Goal: Task Accomplishment & Management: Complete application form

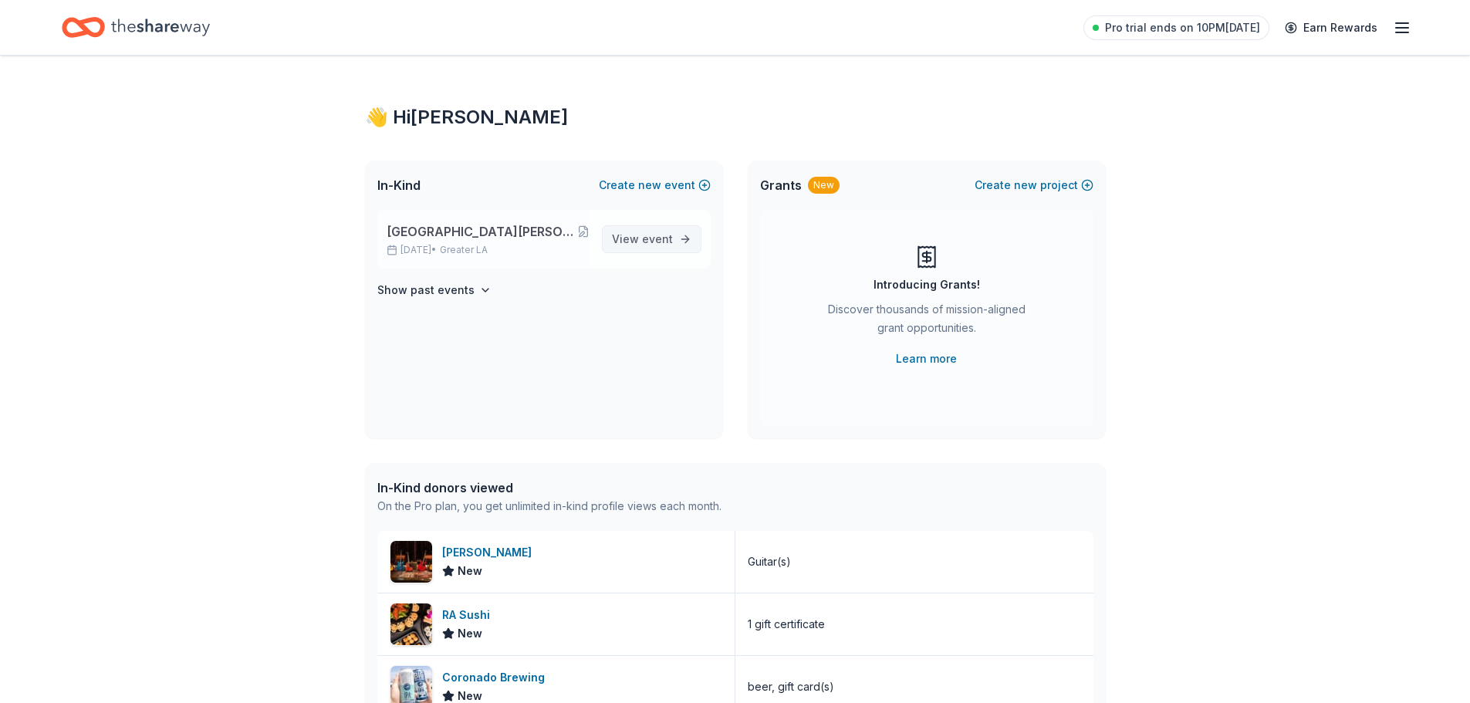
click at [640, 237] on span "View event" at bounding box center [642, 239] width 61 height 19
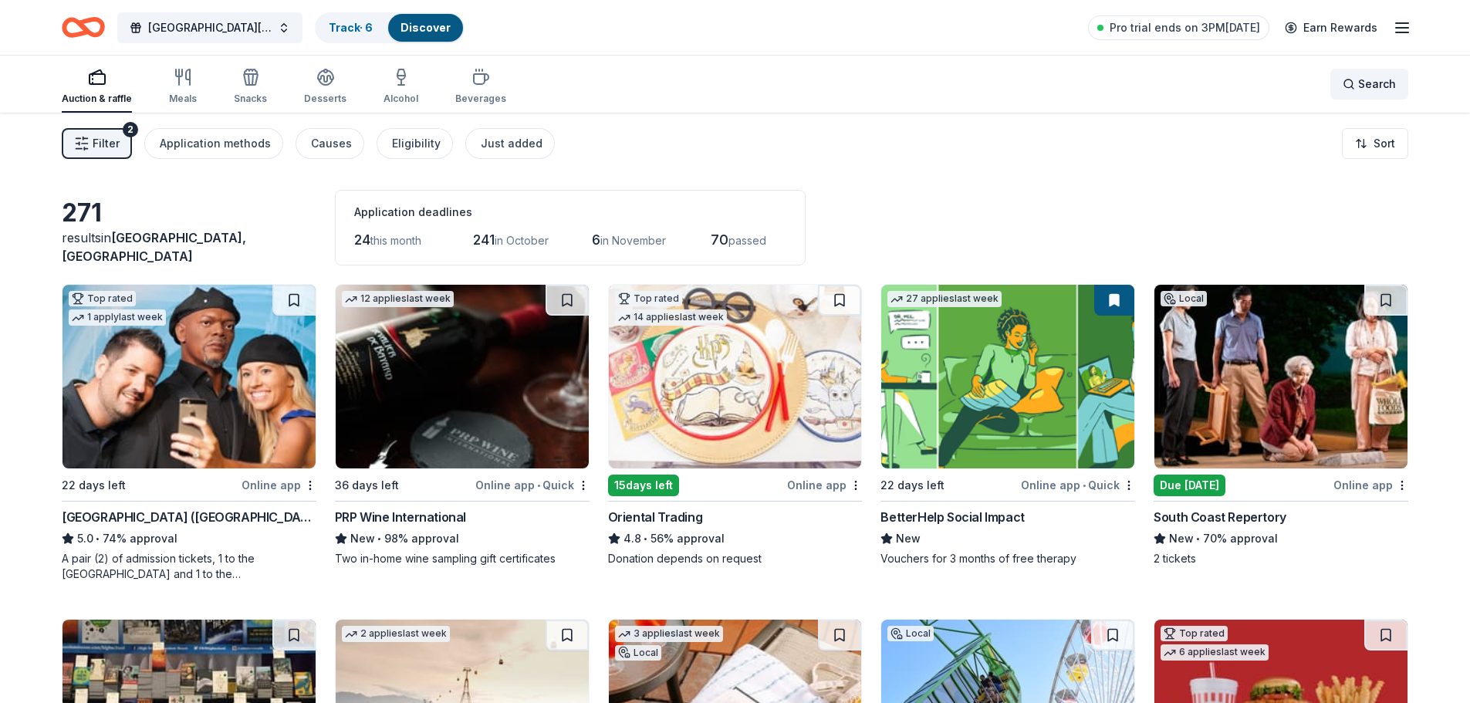
click at [1352, 82] on div "Search" at bounding box center [1369, 84] width 53 height 19
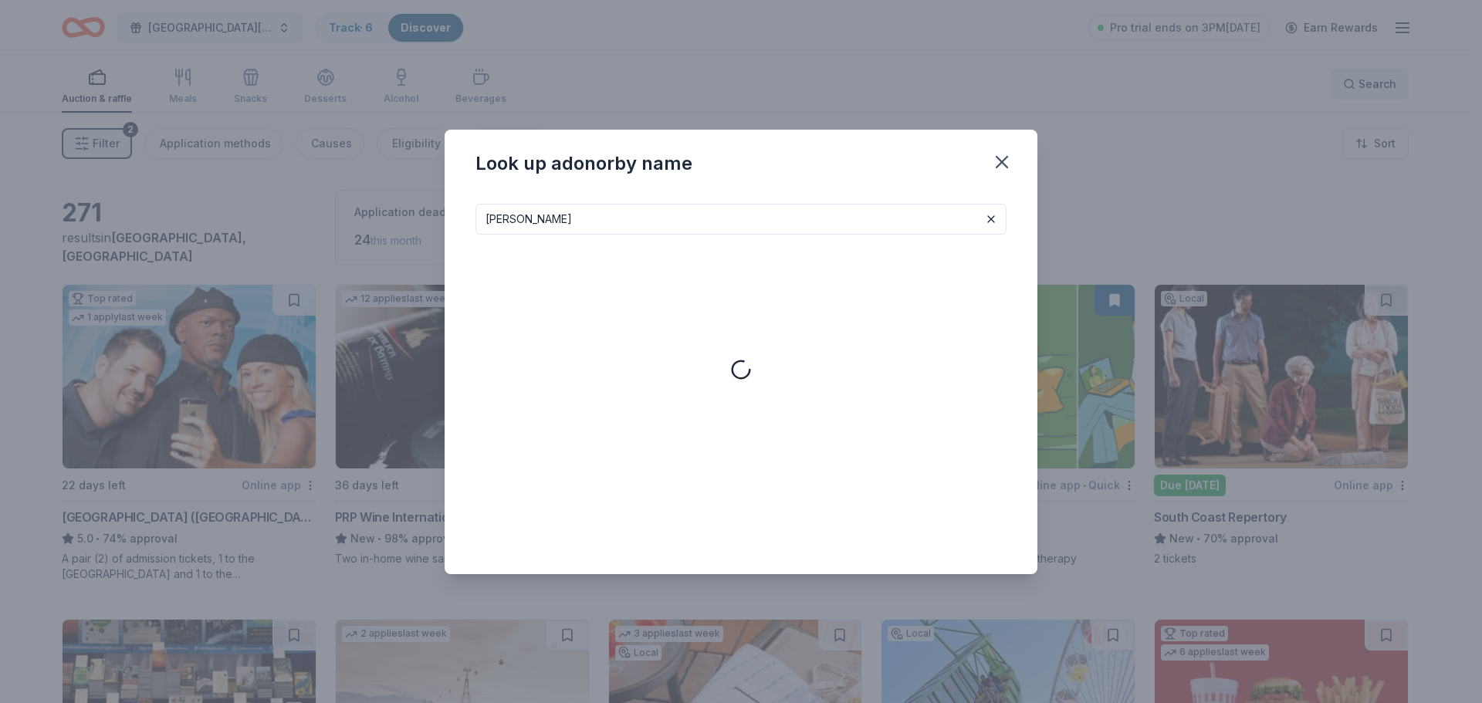
type input "kendra scott"
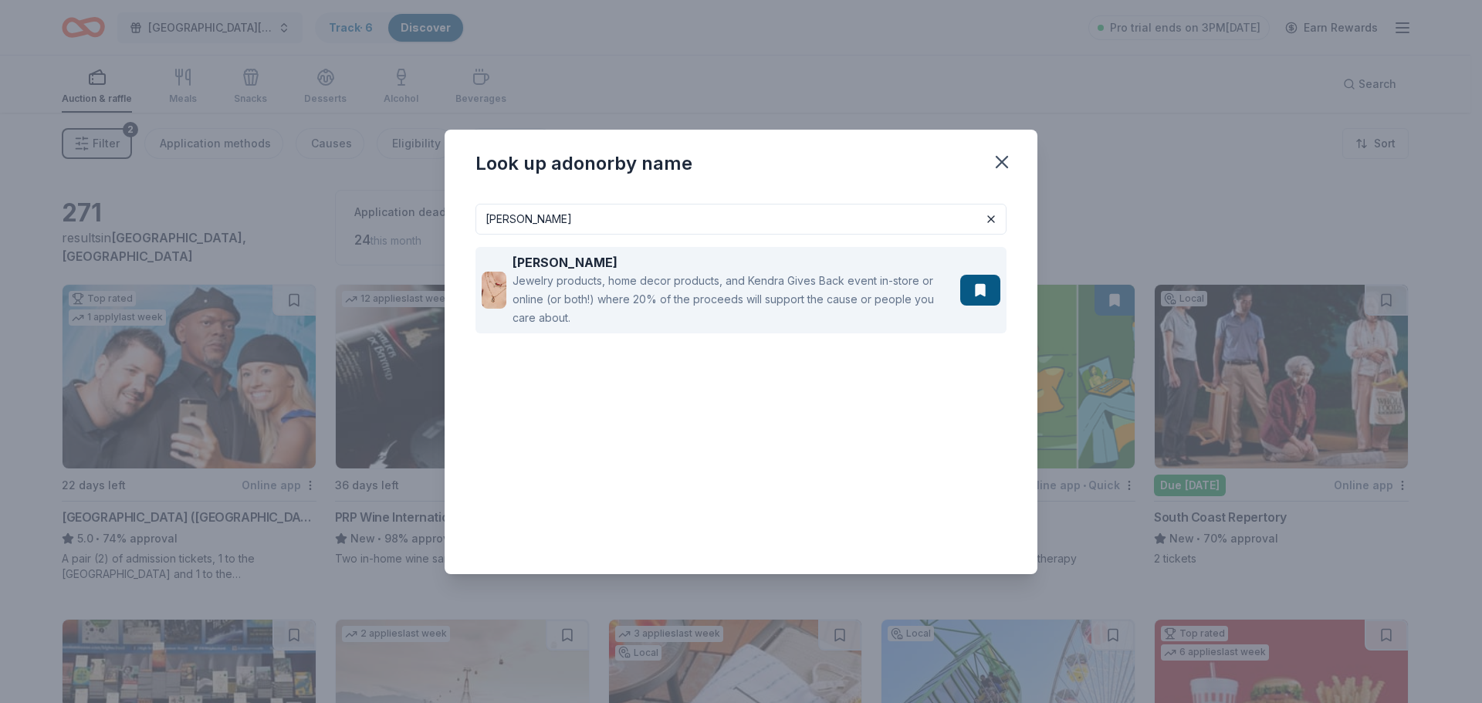
click at [792, 286] on div "Jewelry products, home decor products, and Kendra Gives Back event in-store or …" at bounding box center [732, 300] width 441 height 56
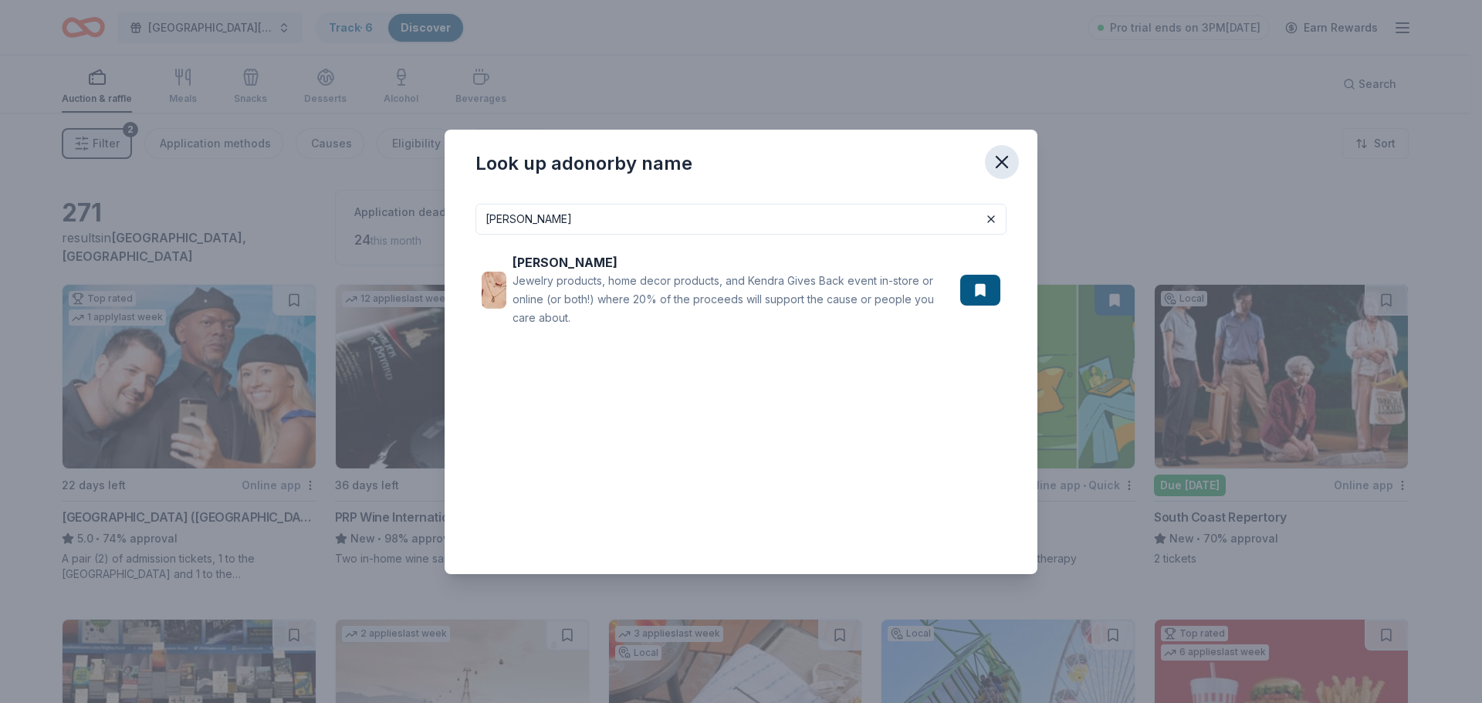
click at [1000, 157] on icon "button" at bounding box center [1002, 162] width 22 height 22
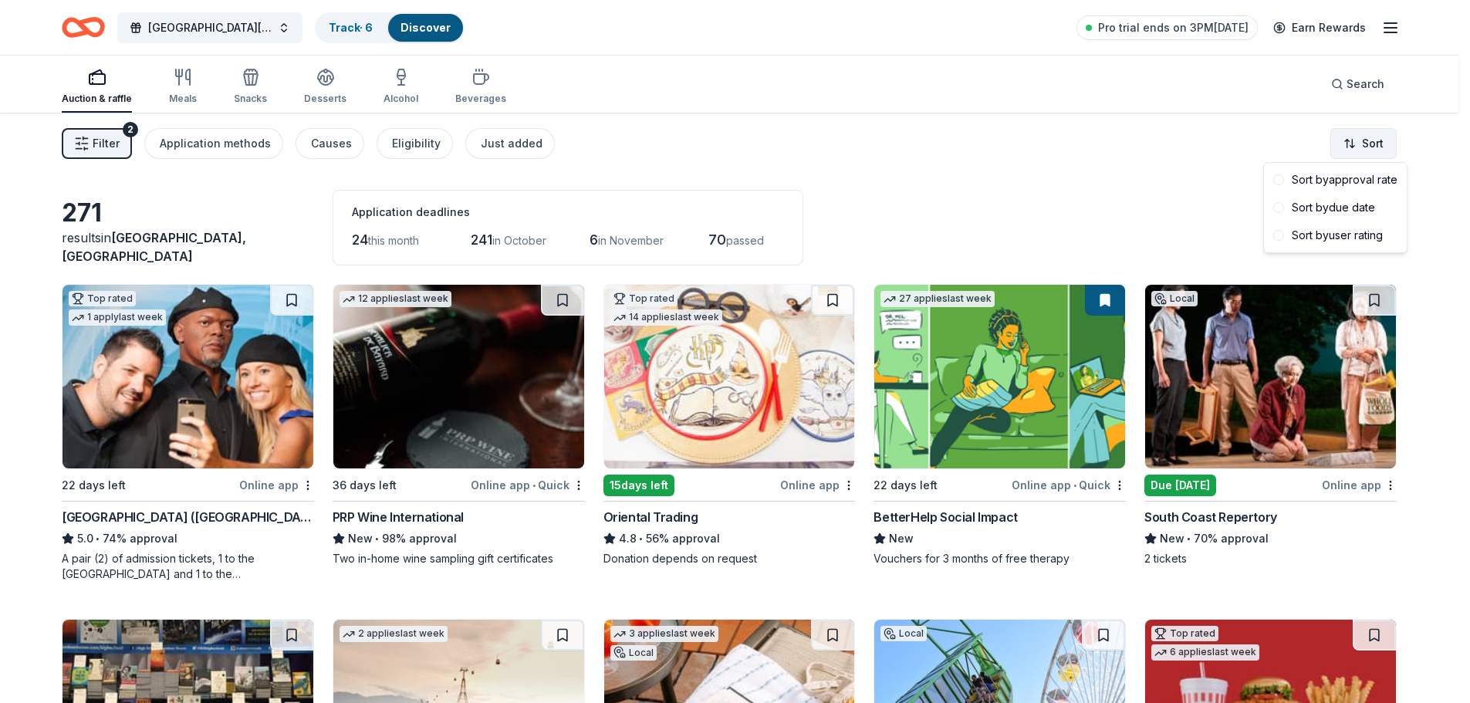
click at [1378, 139] on html "St. Norbert Catholic School 2025 Dinner Auction 60th Anniversary Track · 6 Disc…" at bounding box center [735, 351] width 1470 height 703
click at [1348, 183] on div "Sort by approval rate" at bounding box center [1335, 180] width 137 height 28
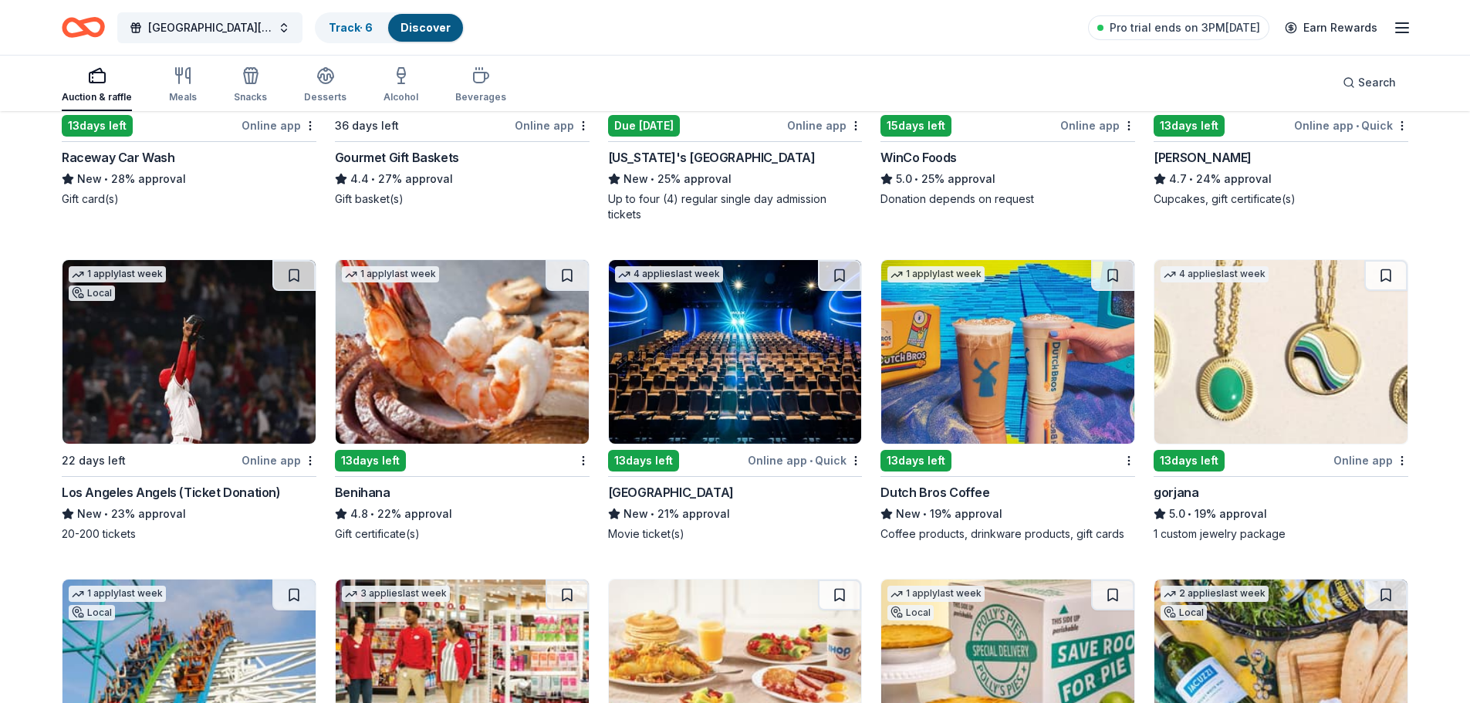
scroll to position [2594, 0]
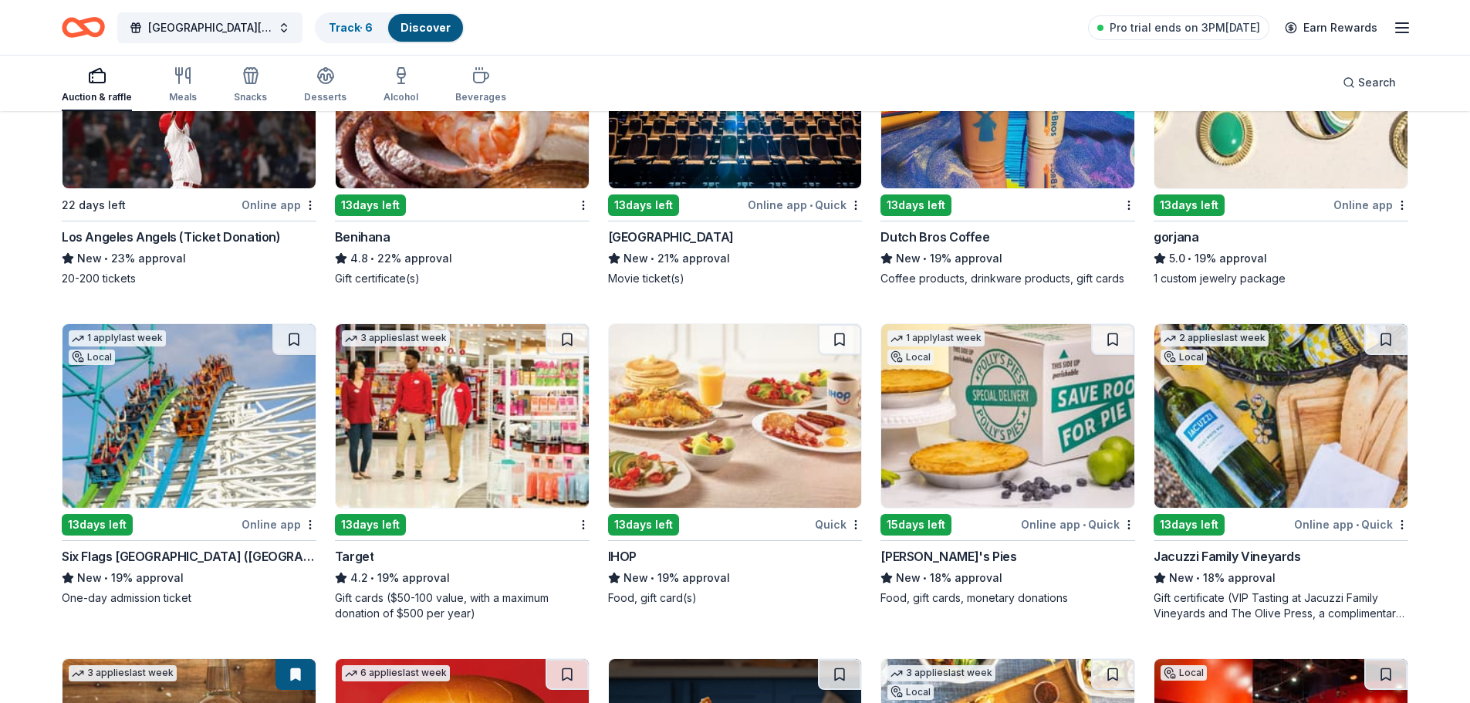
click at [456, 451] on img at bounding box center [462, 416] width 253 height 184
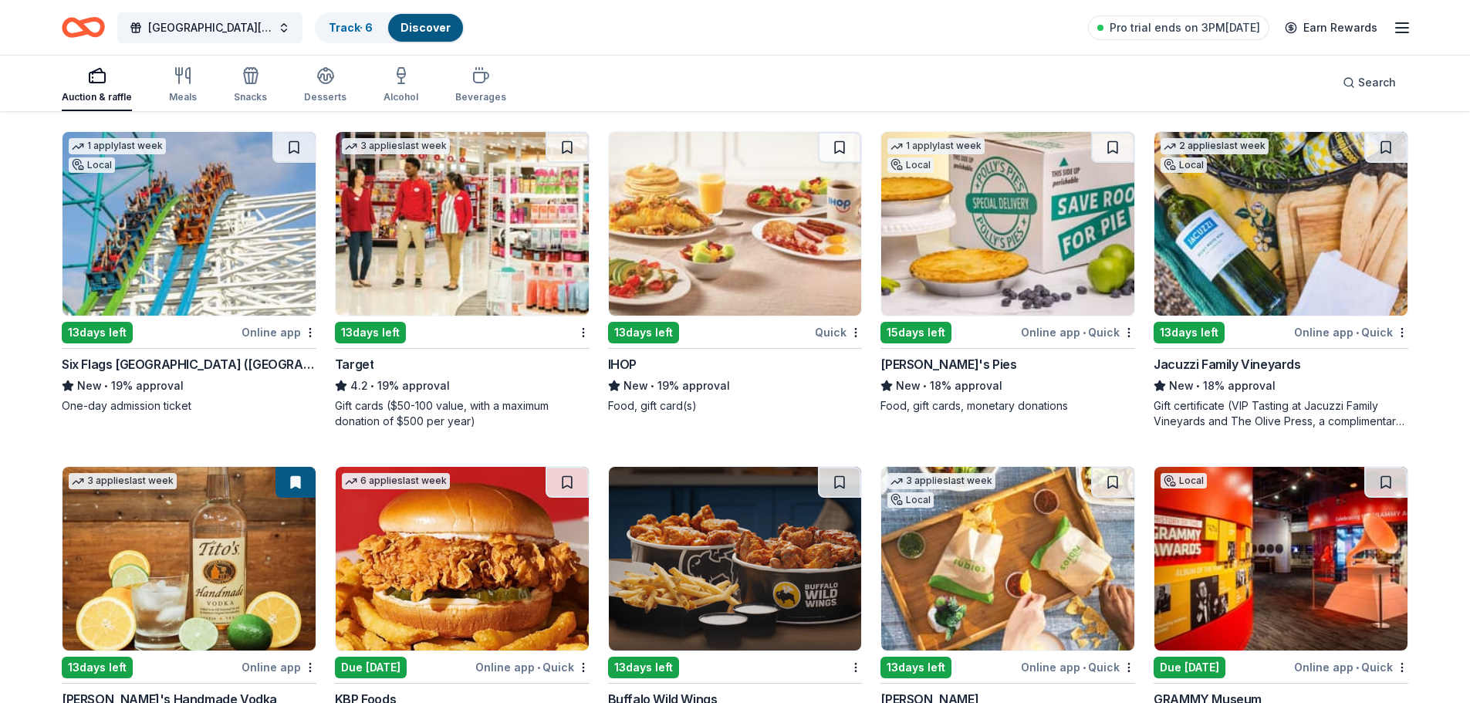
scroll to position [2825, 0]
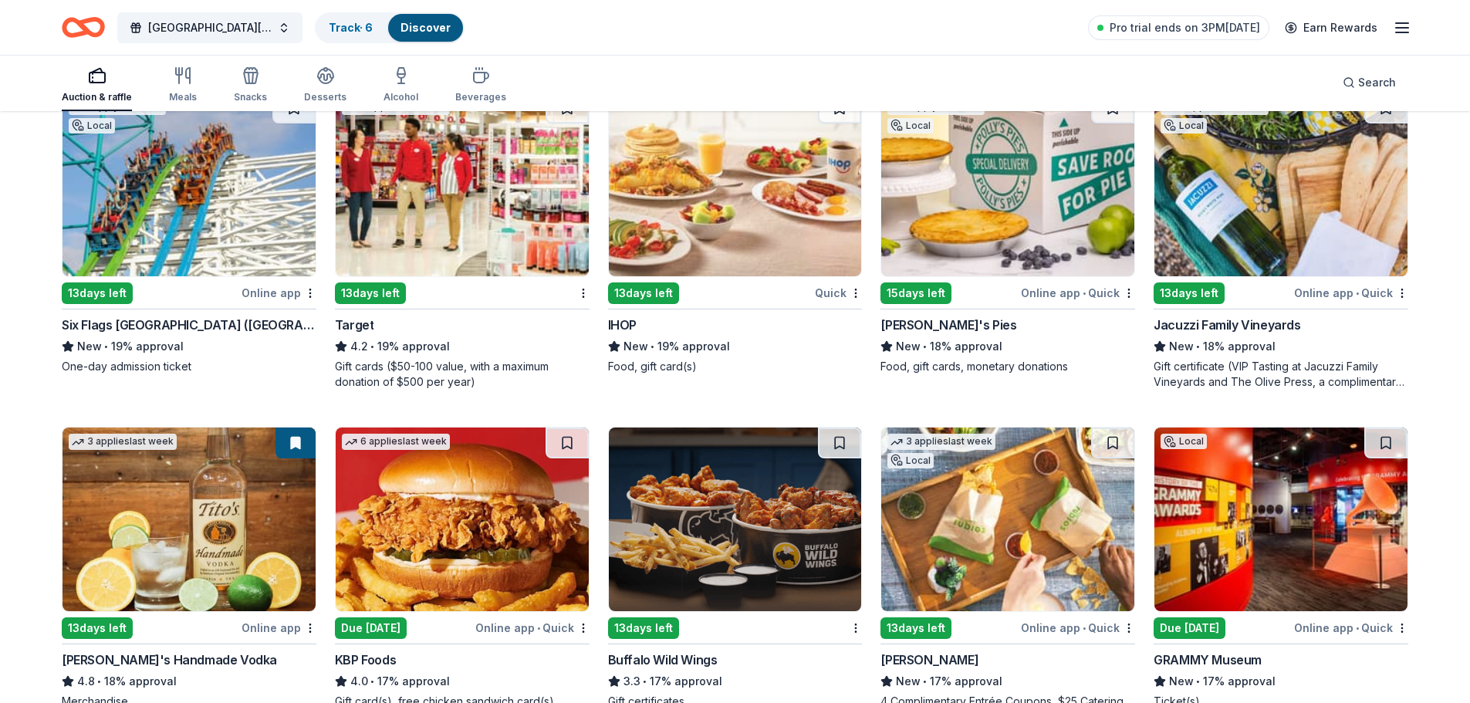
click at [221, 200] on img at bounding box center [189, 185] width 253 height 184
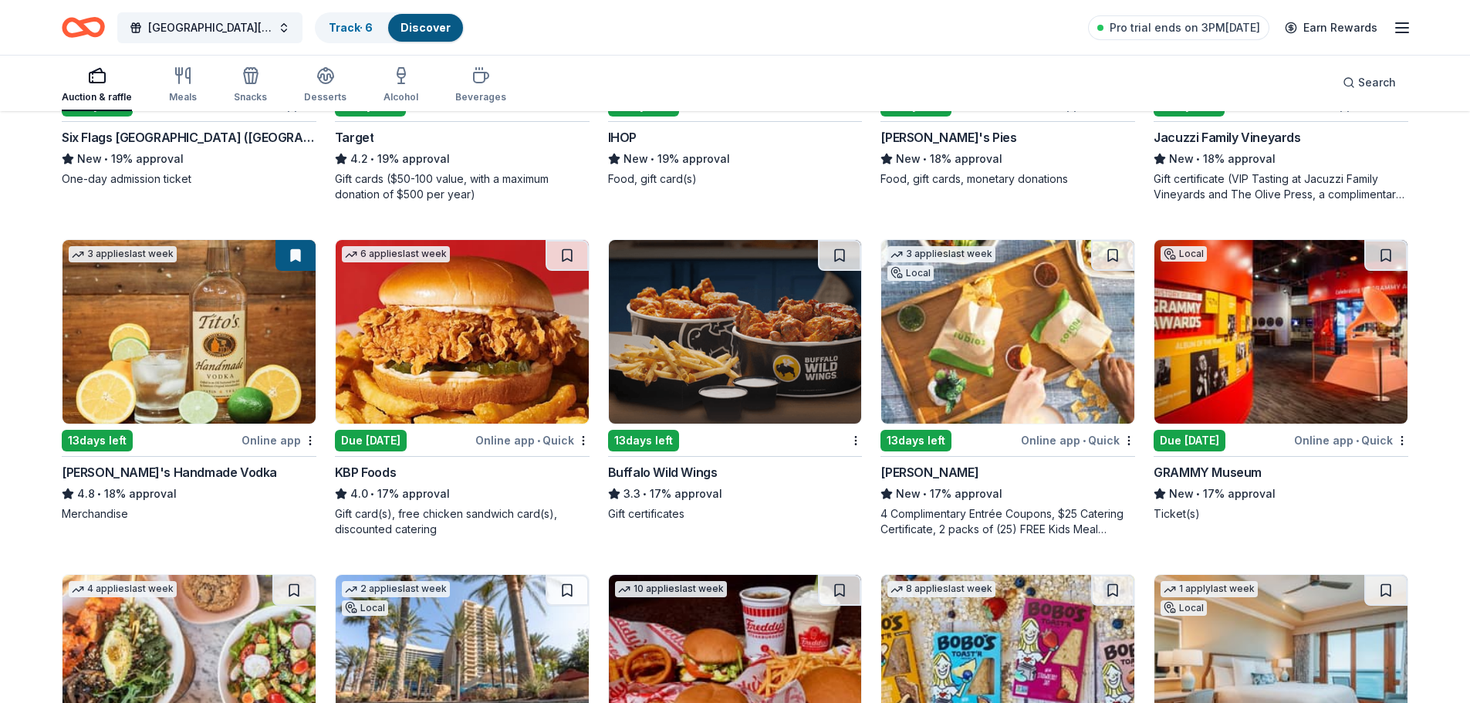
scroll to position [2955, 0]
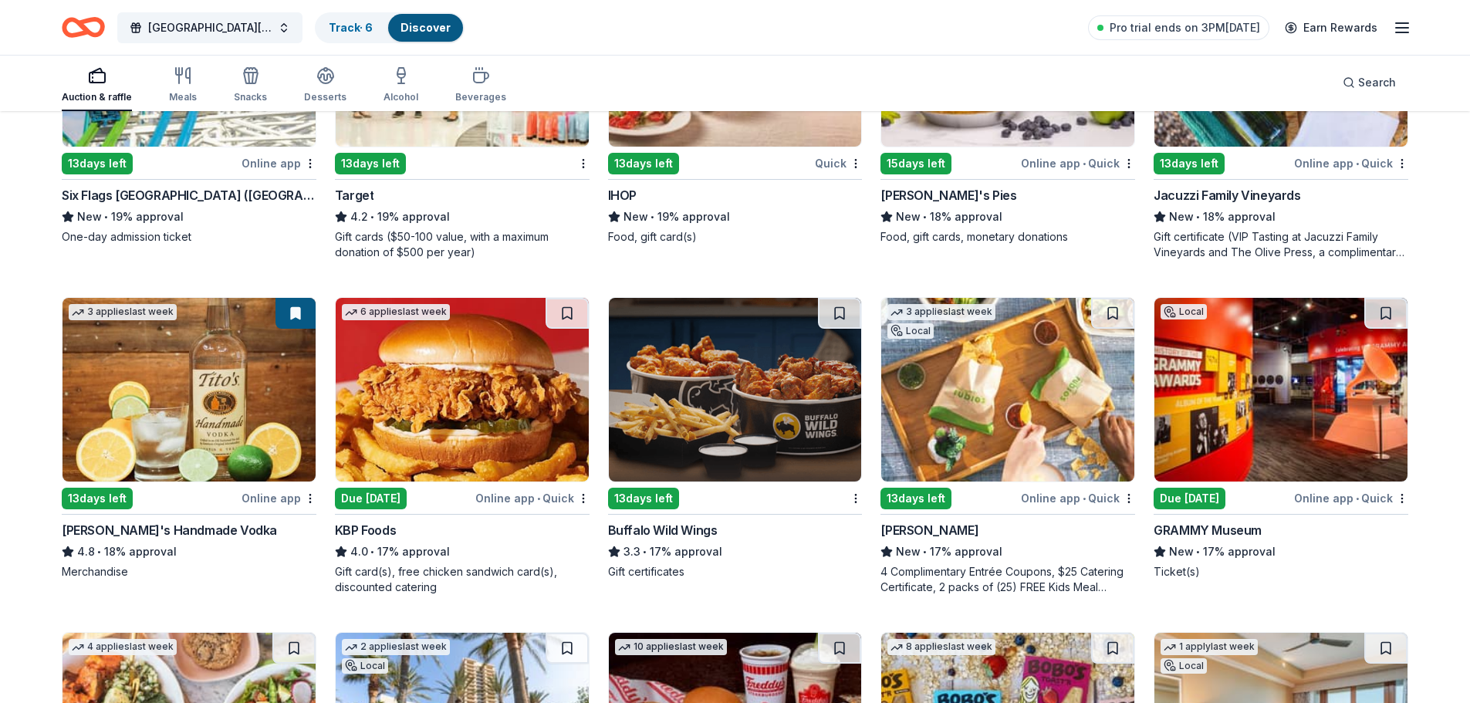
click at [781, 410] on img at bounding box center [735, 390] width 253 height 184
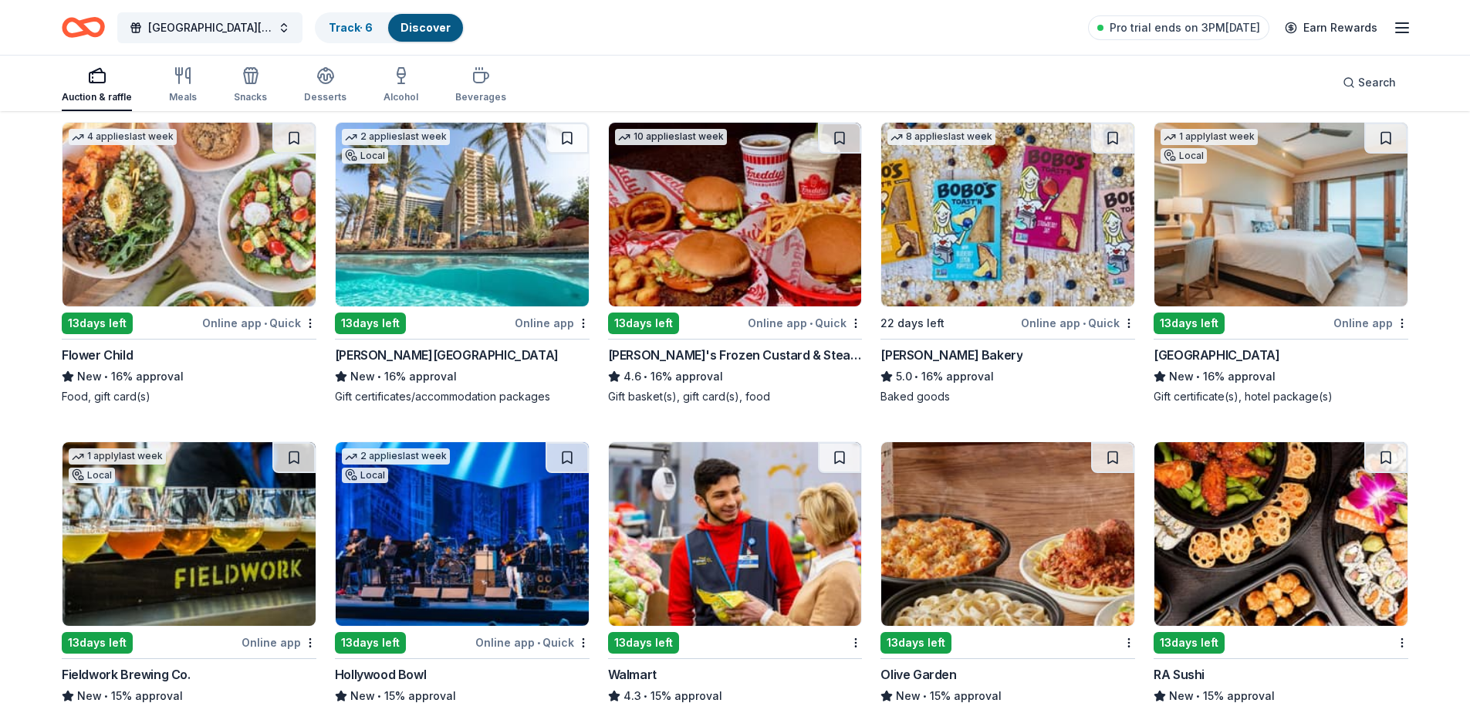
scroll to position [3594, 0]
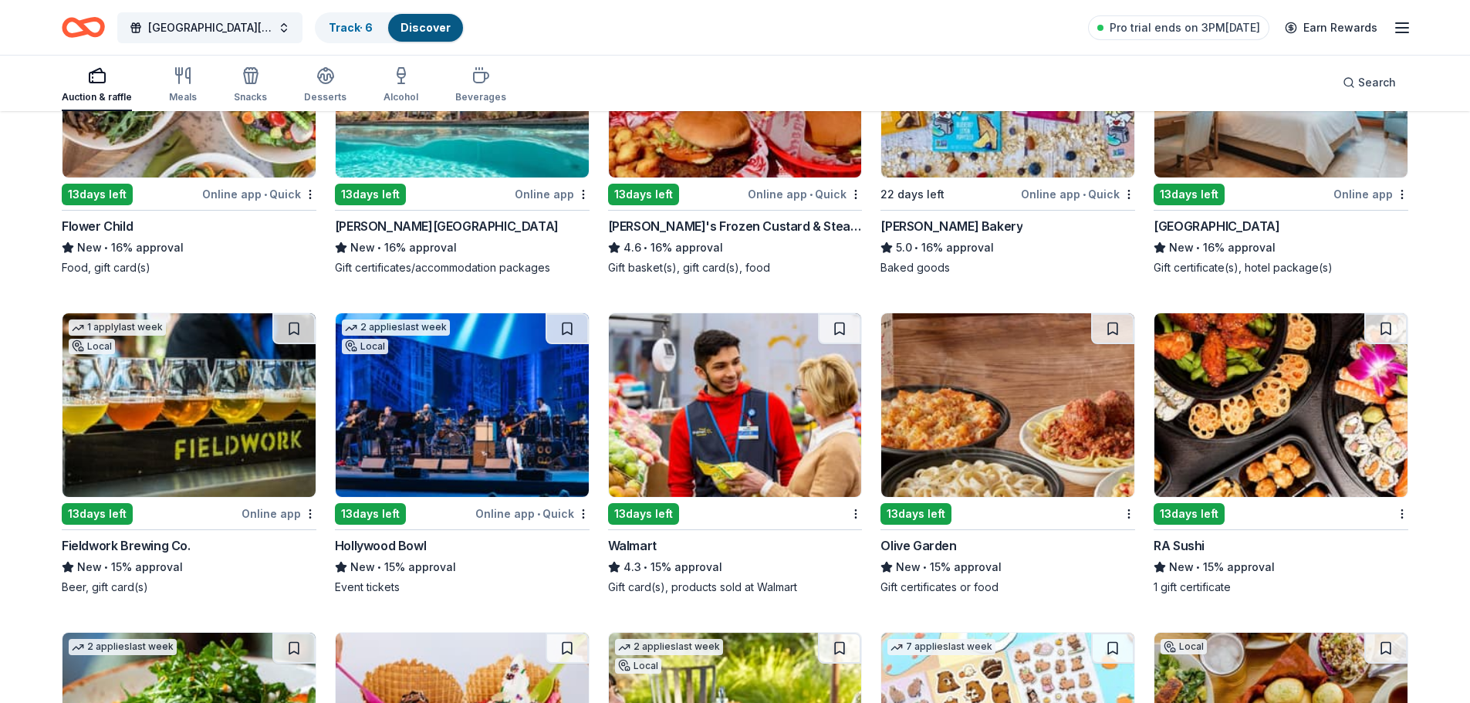
click at [480, 405] on img at bounding box center [462, 405] width 253 height 184
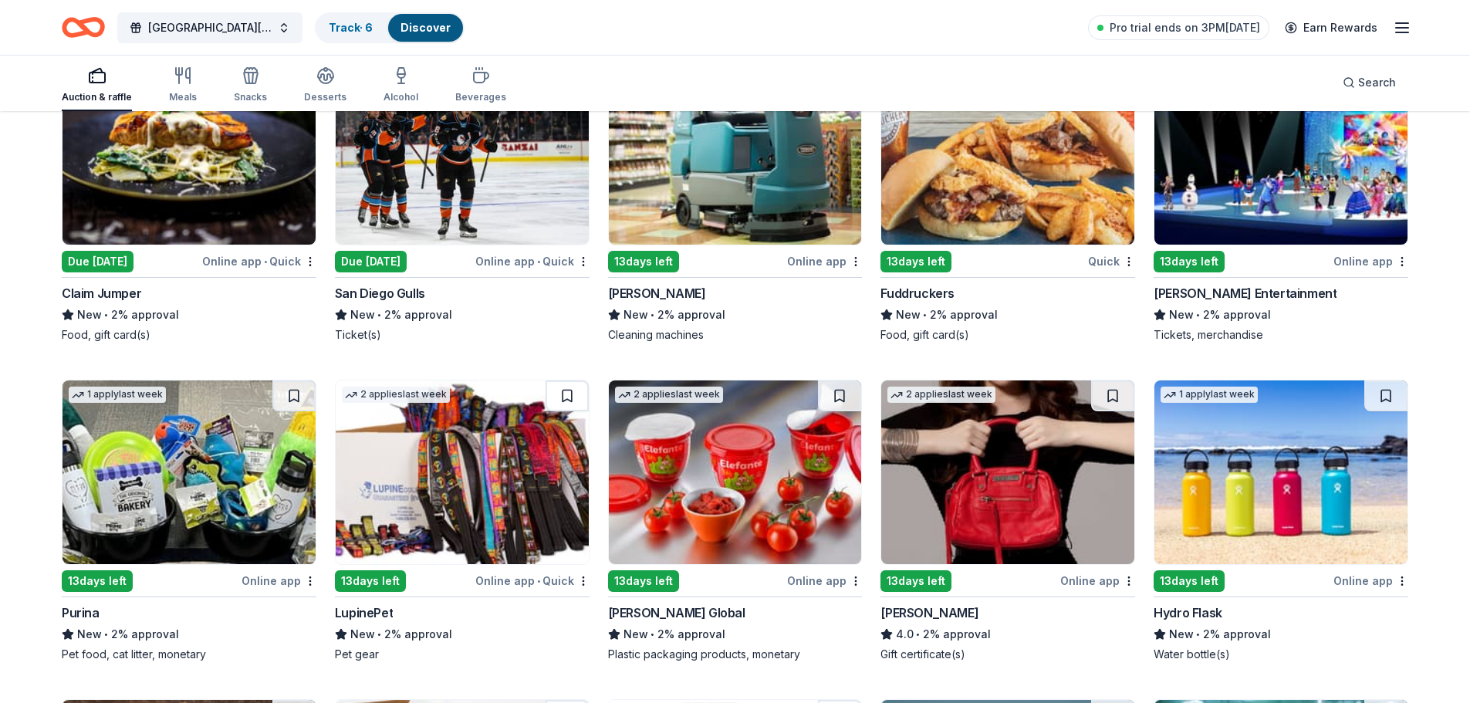
scroll to position [9261, 0]
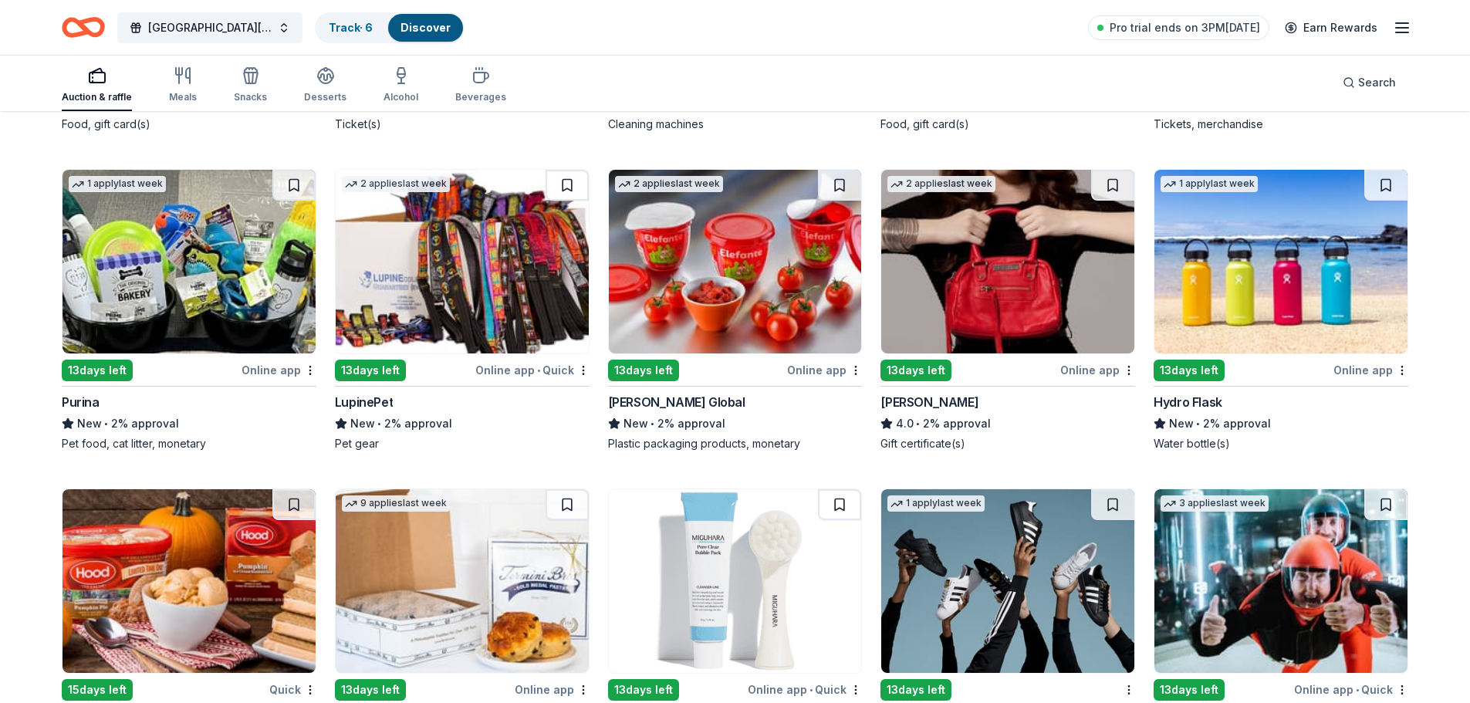
click at [199, 235] on img at bounding box center [189, 262] width 253 height 184
click at [1282, 283] on img at bounding box center [1280, 262] width 253 height 184
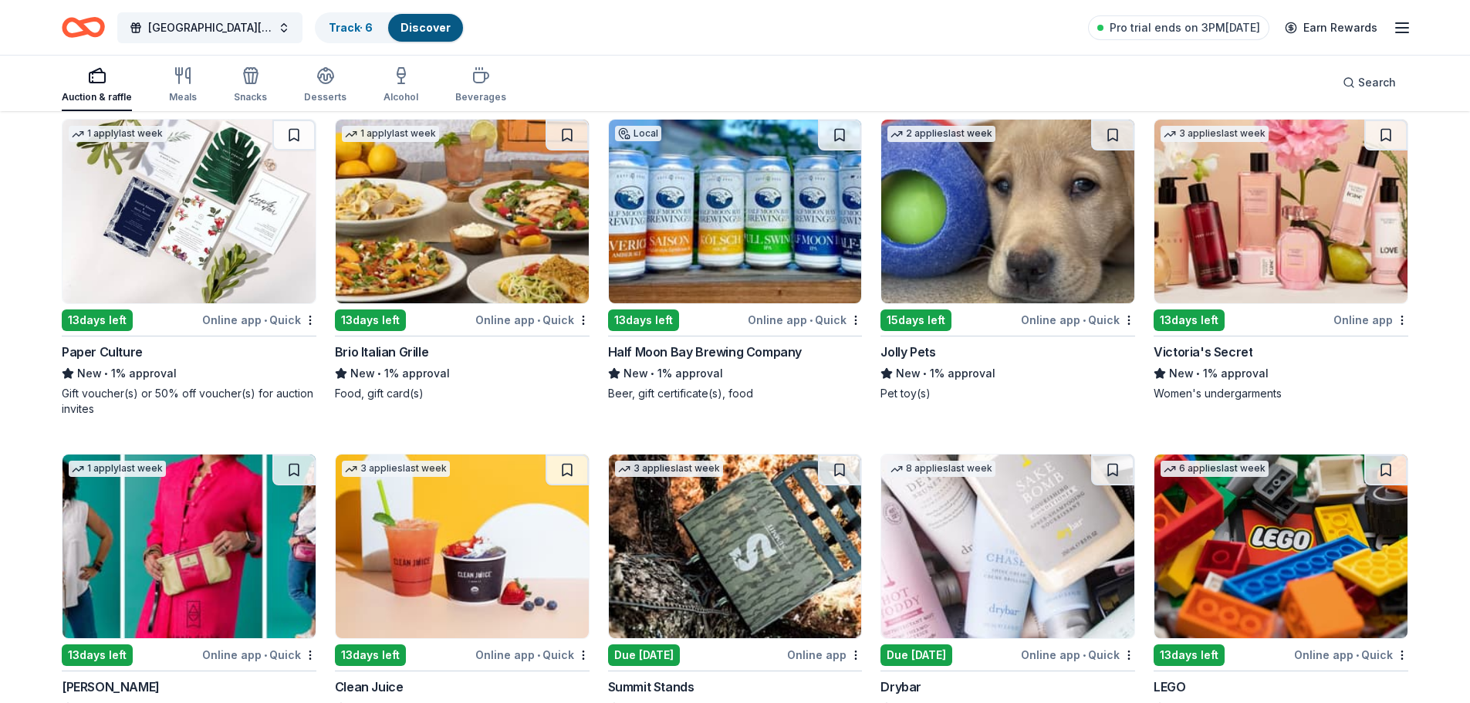
scroll to position [10322, 0]
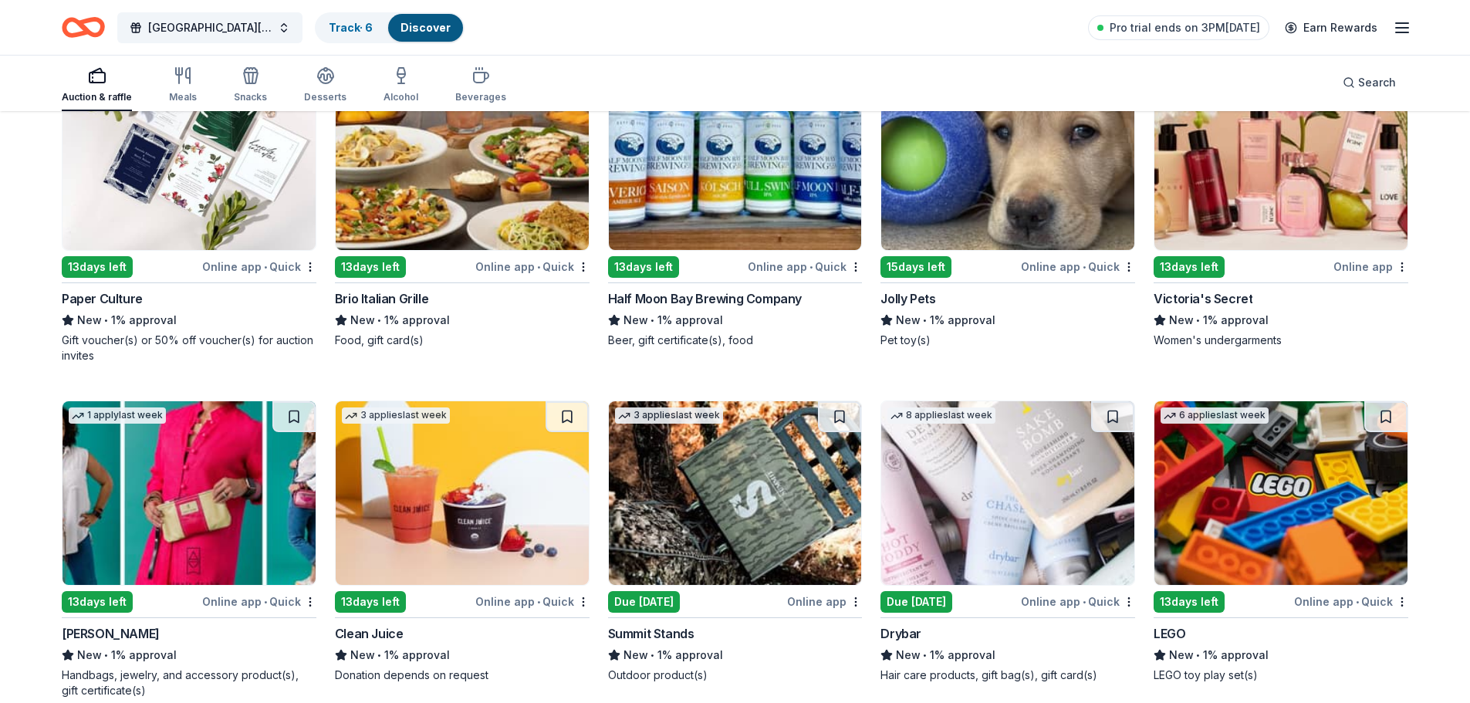
click at [1048, 188] on img at bounding box center [1007, 158] width 253 height 184
click at [1289, 162] on img at bounding box center [1280, 158] width 253 height 184
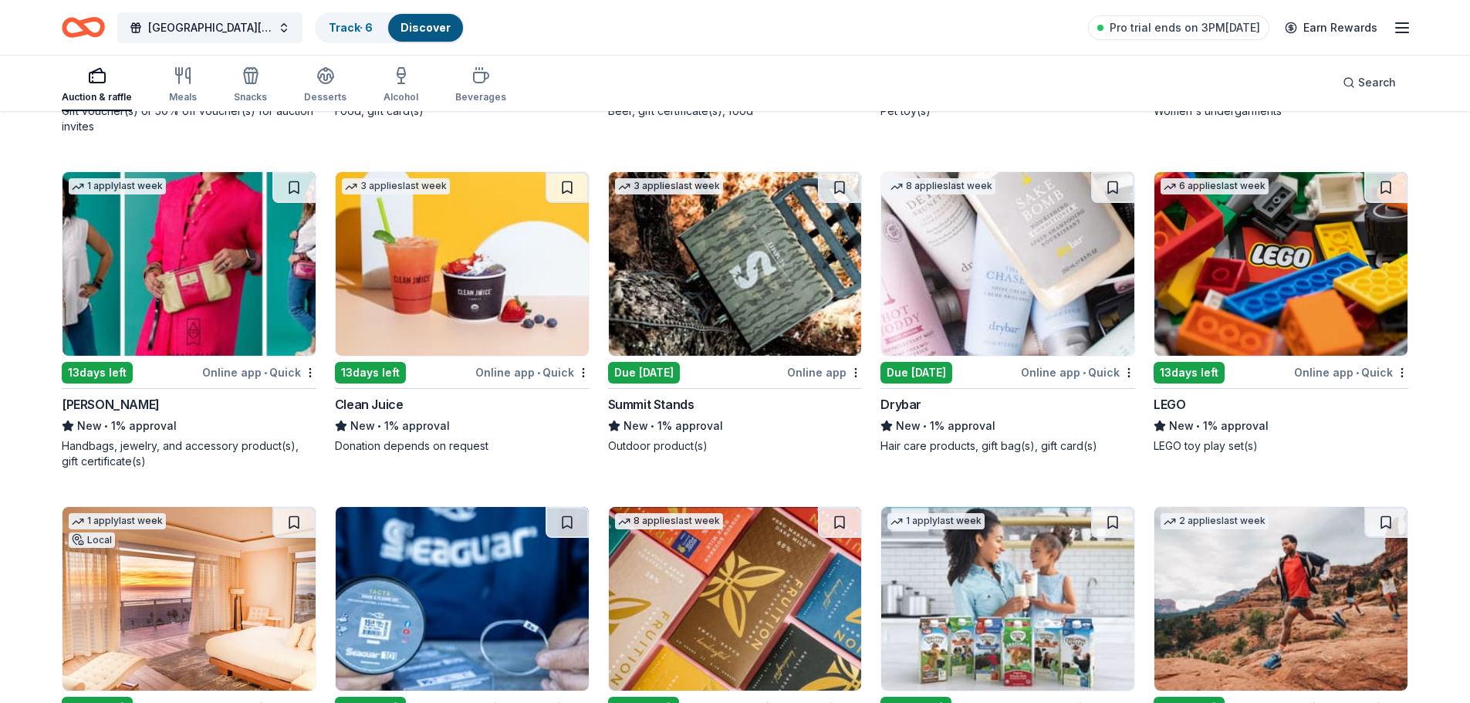
scroll to position [10477, 0]
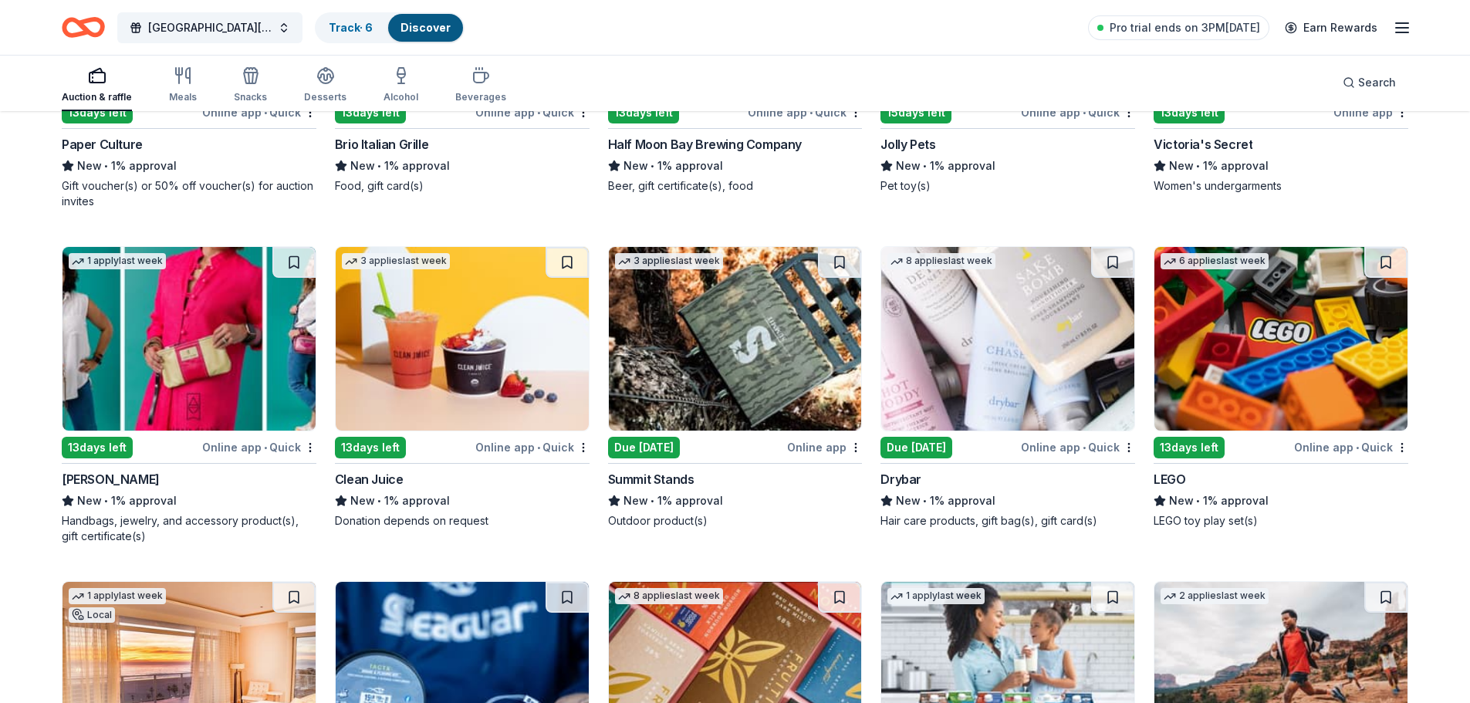
click at [1020, 355] on img at bounding box center [1007, 339] width 253 height 184
click at [1276, 328] on img at bounding box center [1280, 339] width 253 height 184
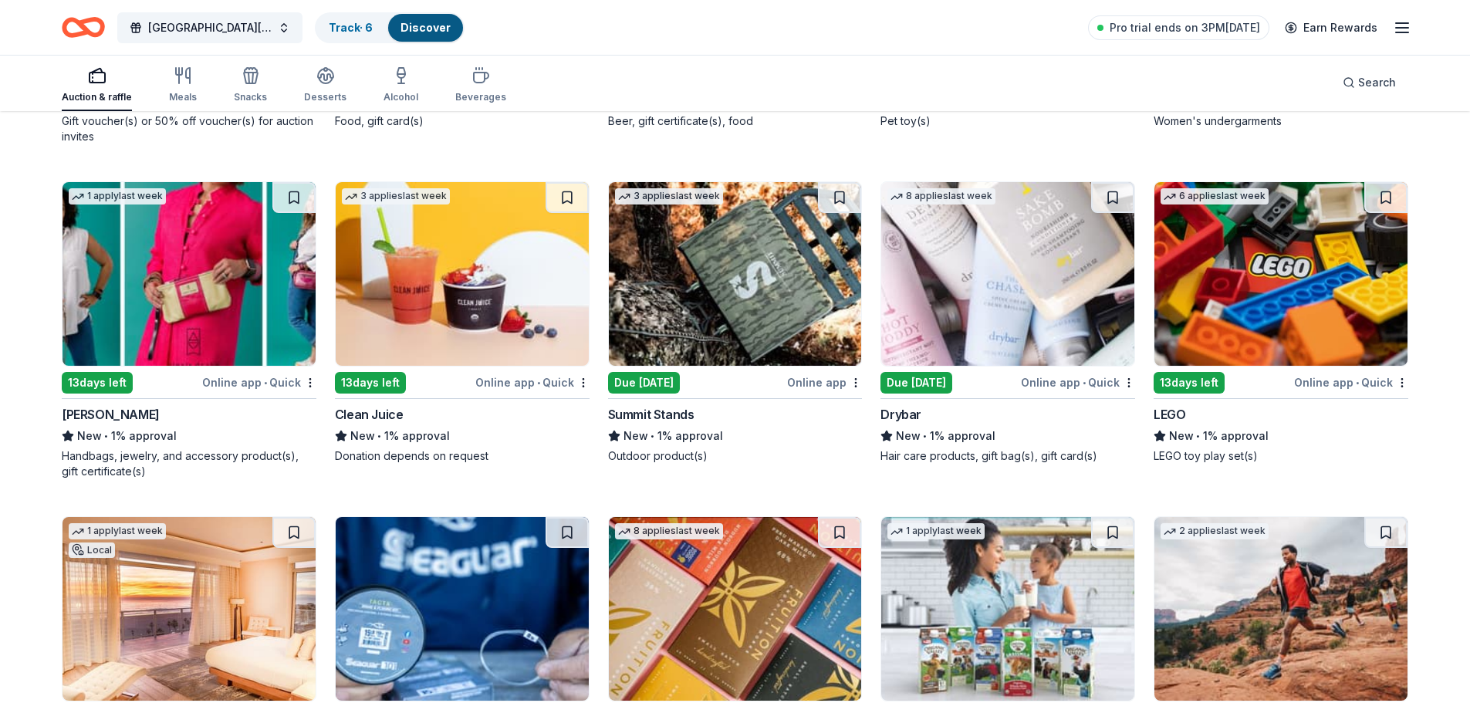
scroll to position [10761, 0]
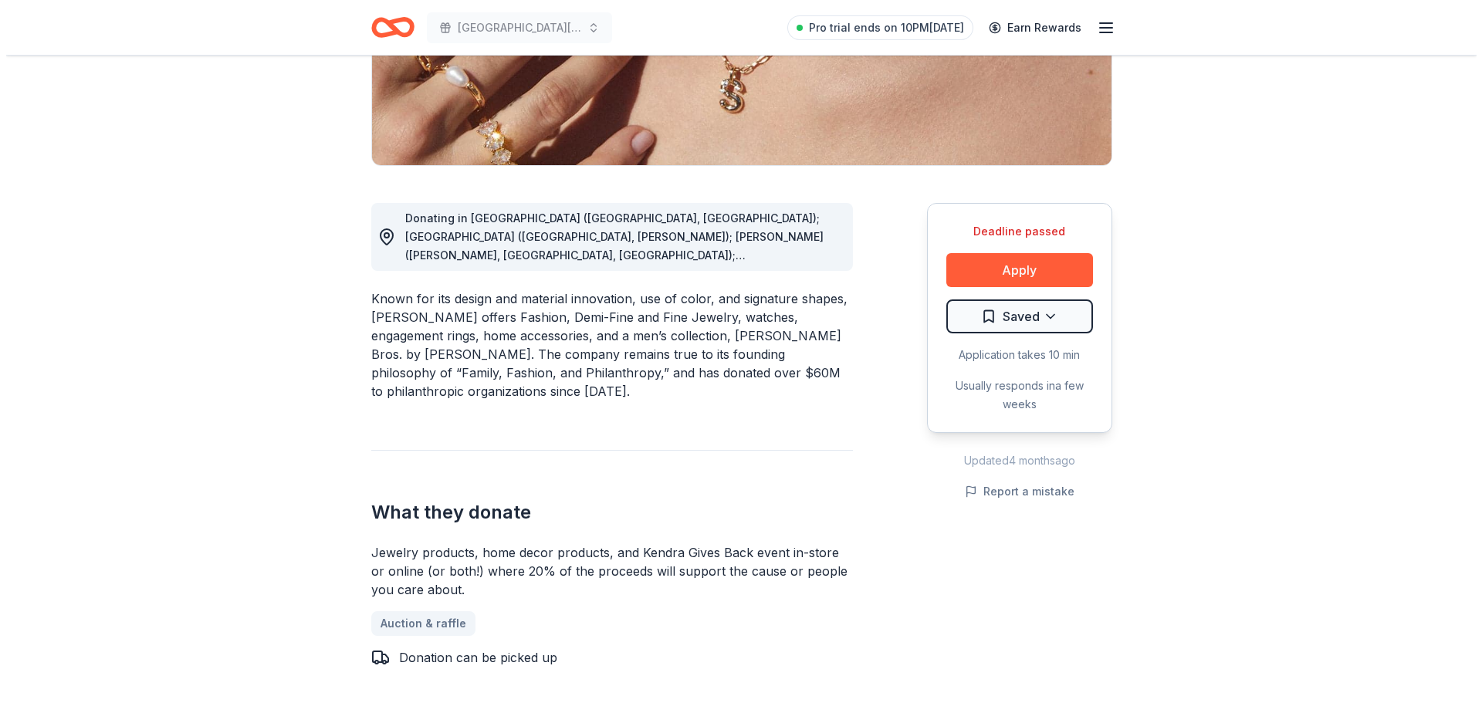
scroll to position [309, 0]
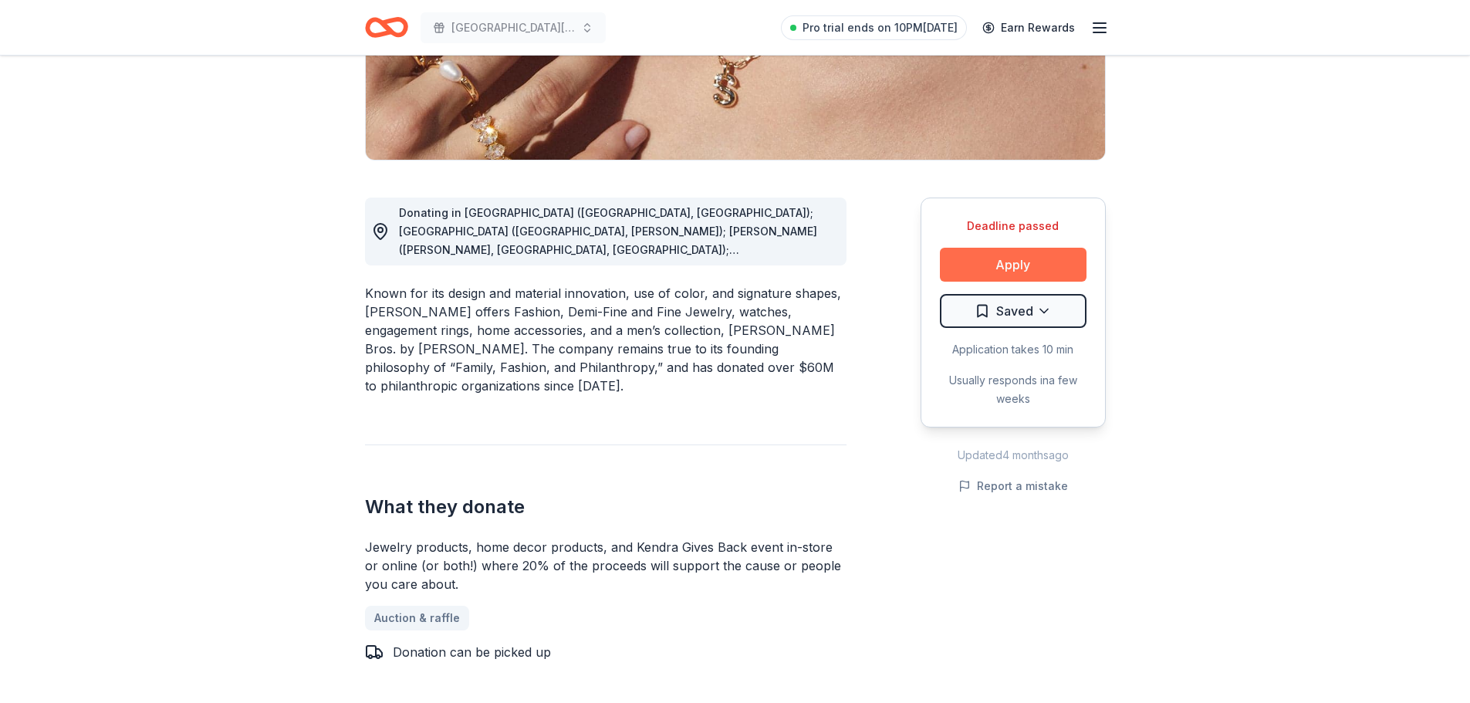
click at [1006, 261] on button "Apply" at bounding box center [1013, 265] width 147 height 34
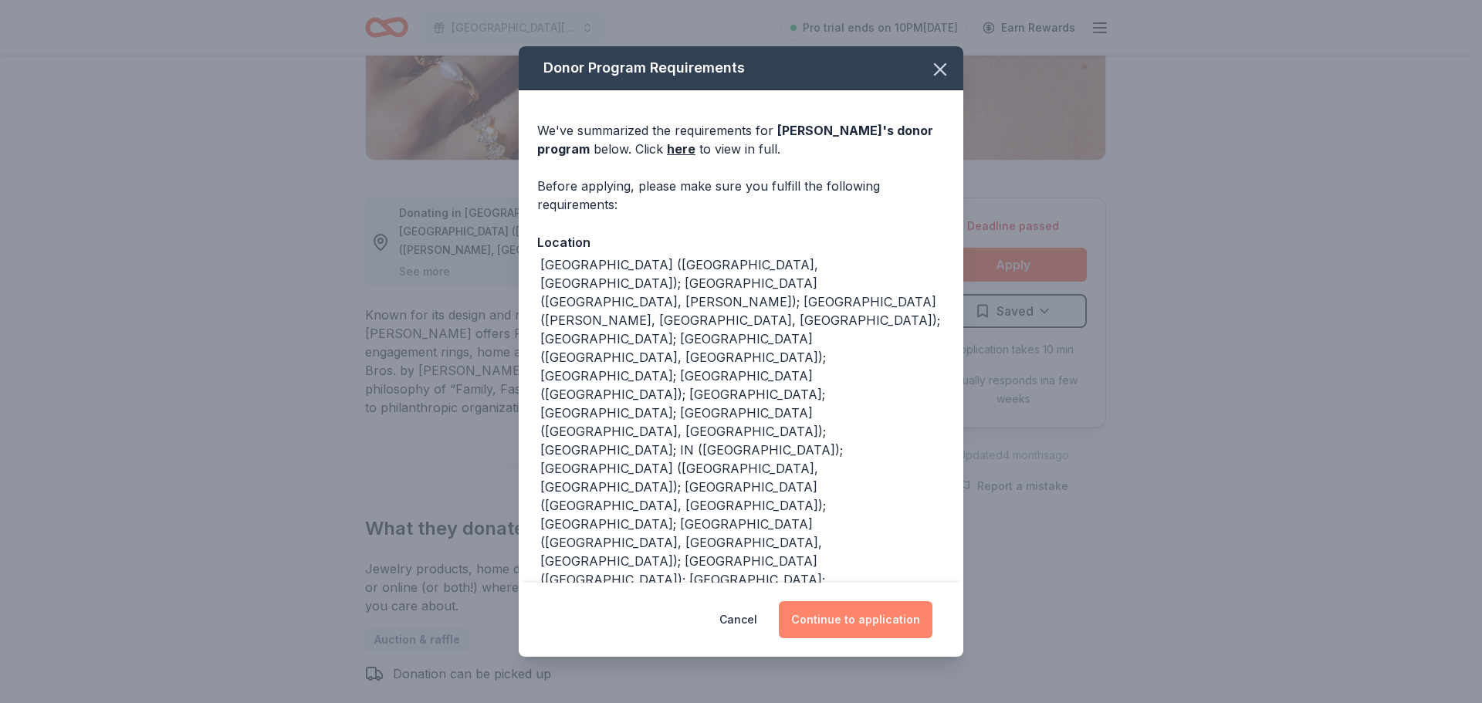
click at [855, 630] on button "Continue to application" at bounding box center [856, 619] width 154 height 37
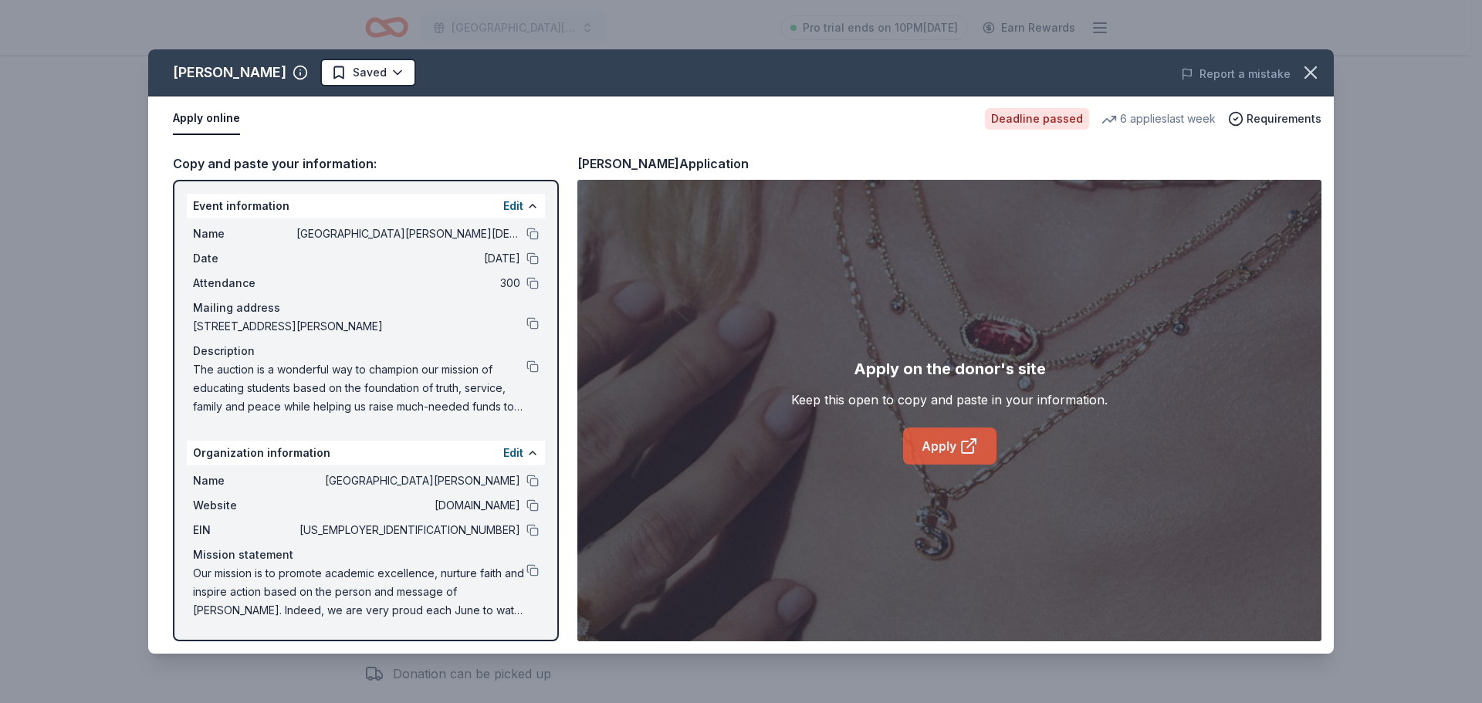
click at [961, 439] on icon at bounding box center [968, 446] width 19 height 19
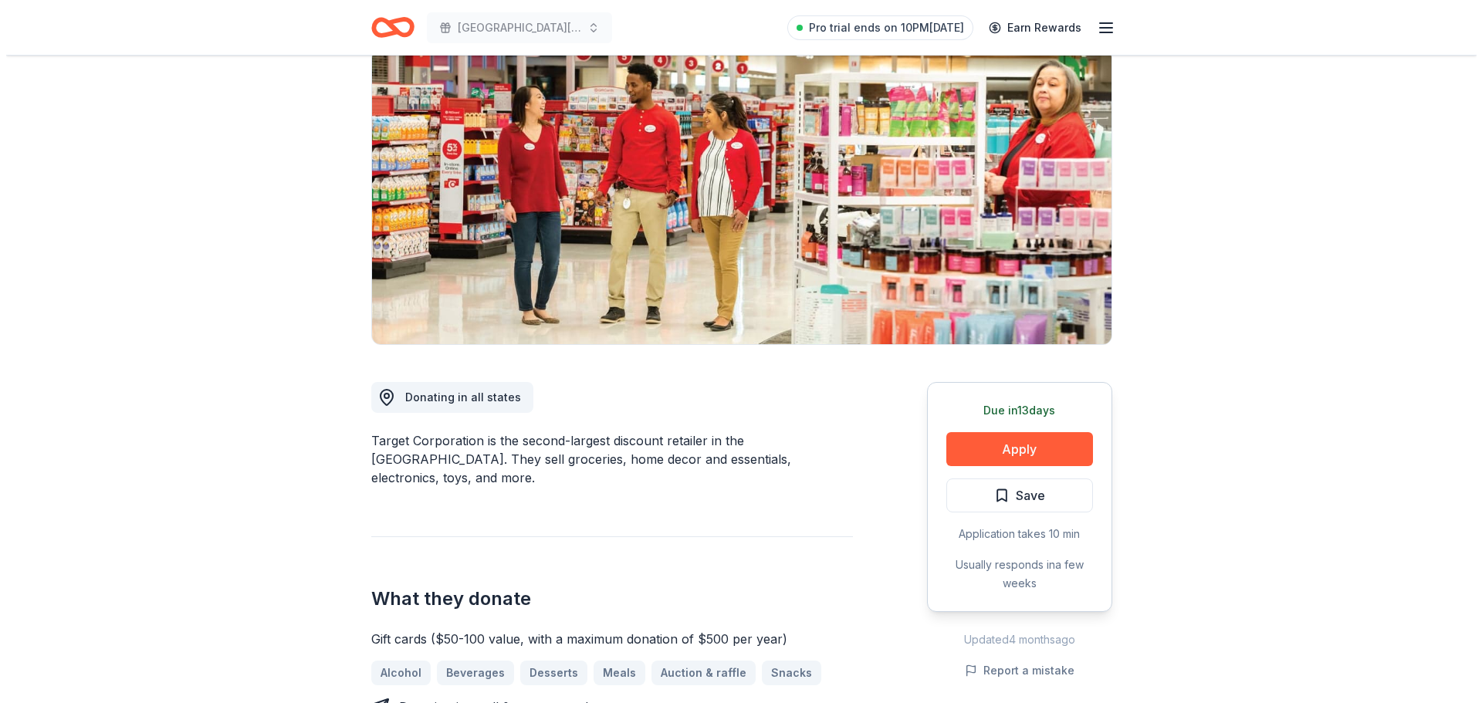
scroll to position [309, 0]
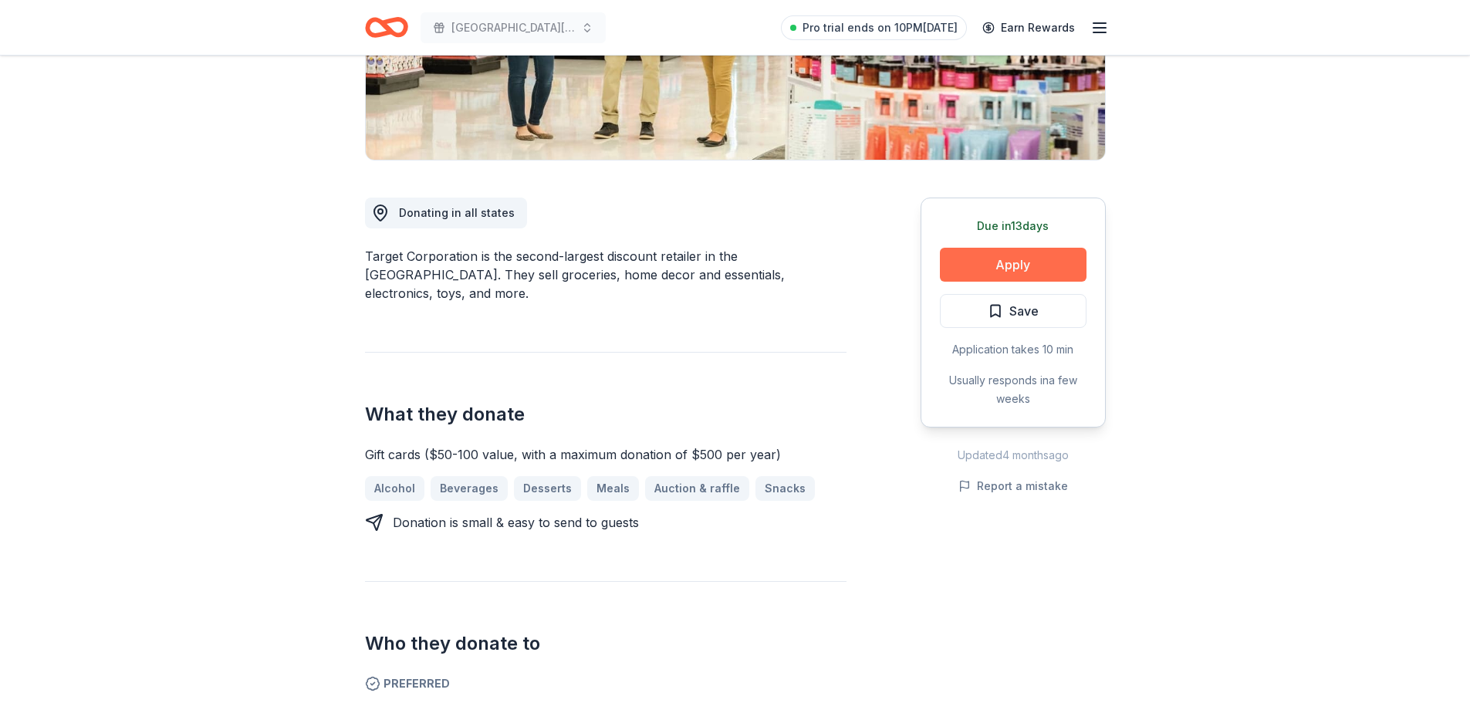
click at [998, 259] on button "Apply" at bounding box center [1013, 265] width 147 height 34
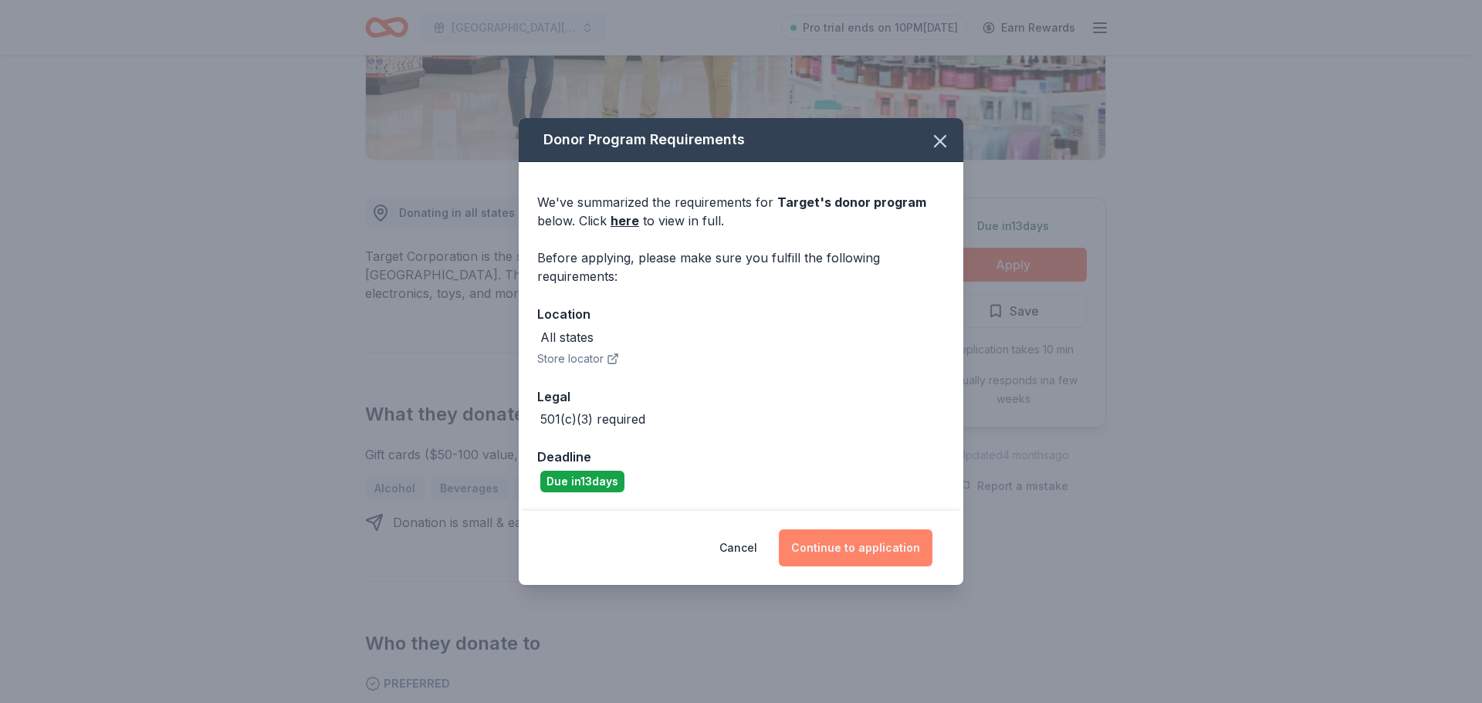
click at [845, 549] on button "Continue to application" at bounding box center [856, 547] width 154 height 37
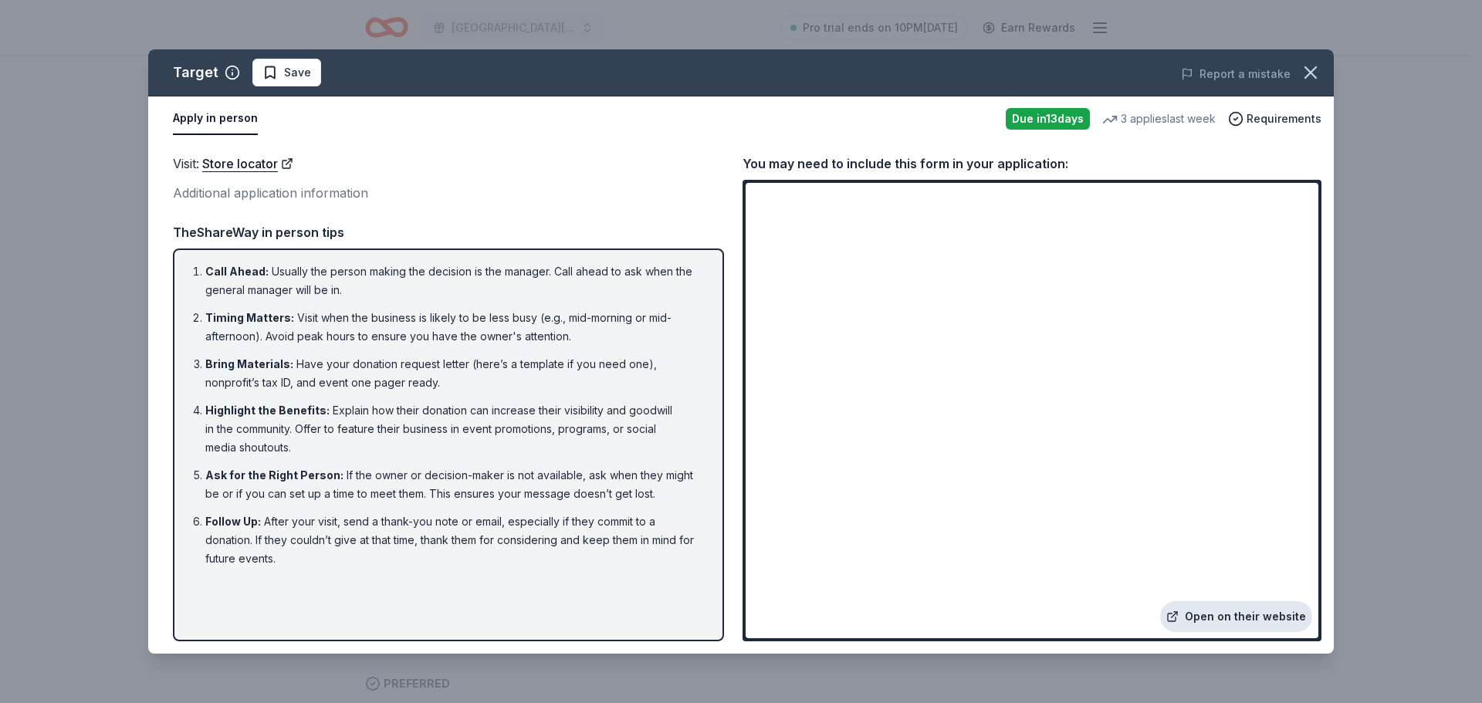
click at [1245, 616] on link "Open on their website" at bounding box center [1236, 616] width 152 height 31
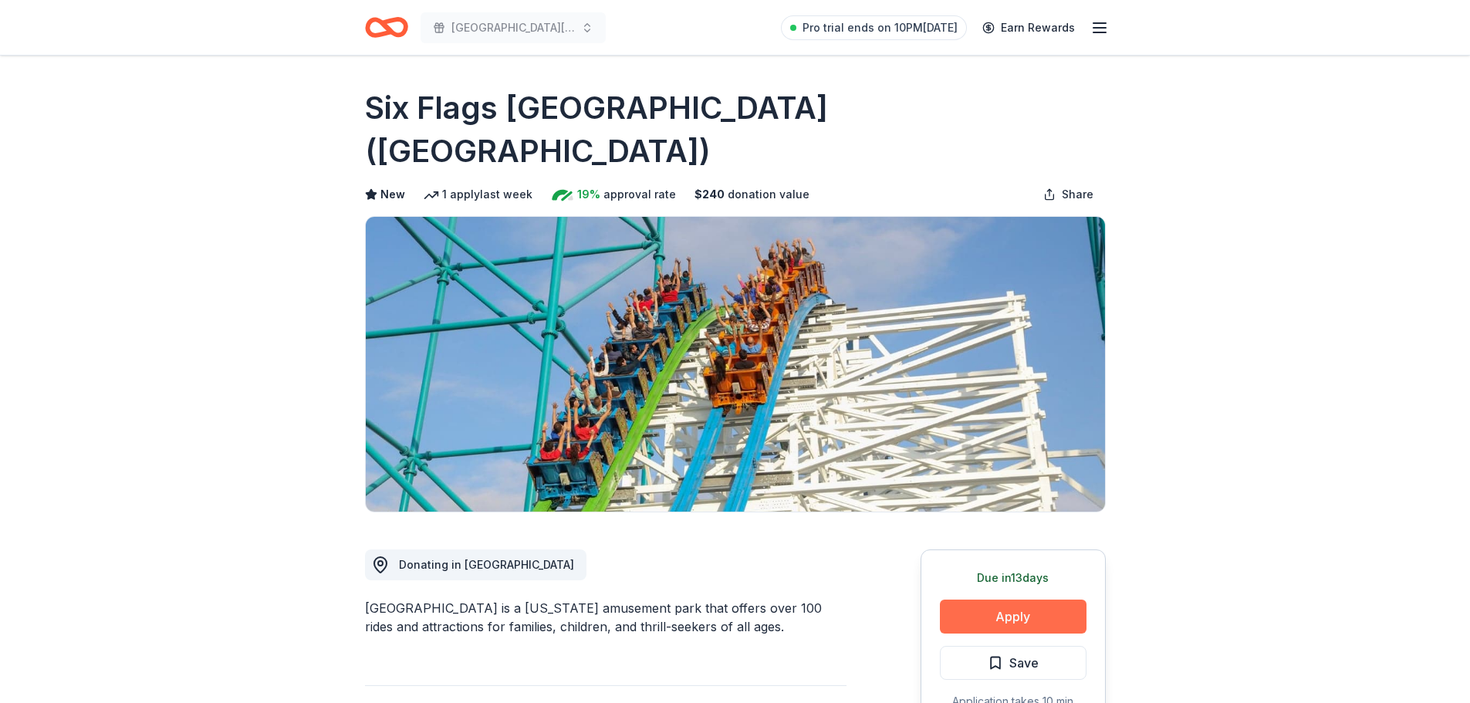
click at [1019, 600] on button "Apply" at bounding box center [1013, 617] width 147 height 34
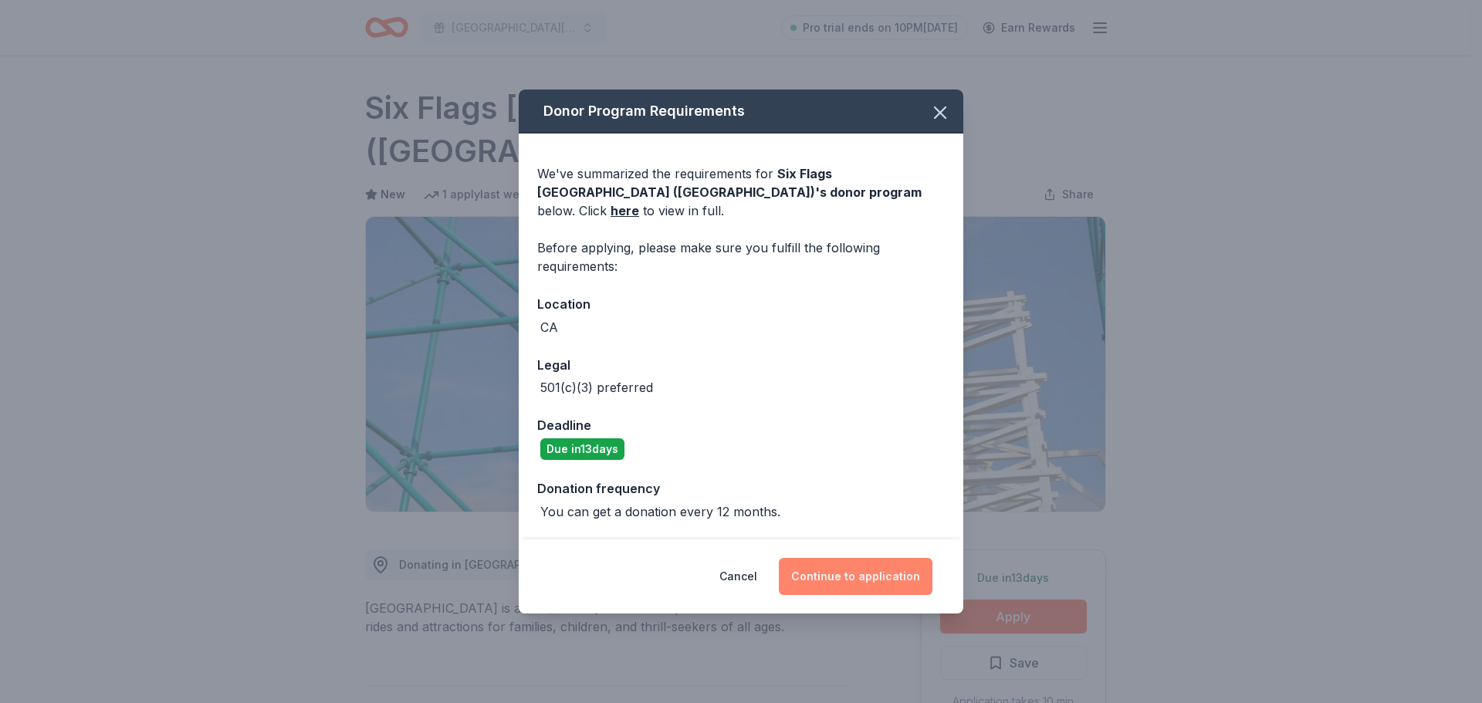
click at [866, 570] on button "Continue to application" at bounding box center [856, 576] width 154 height 37
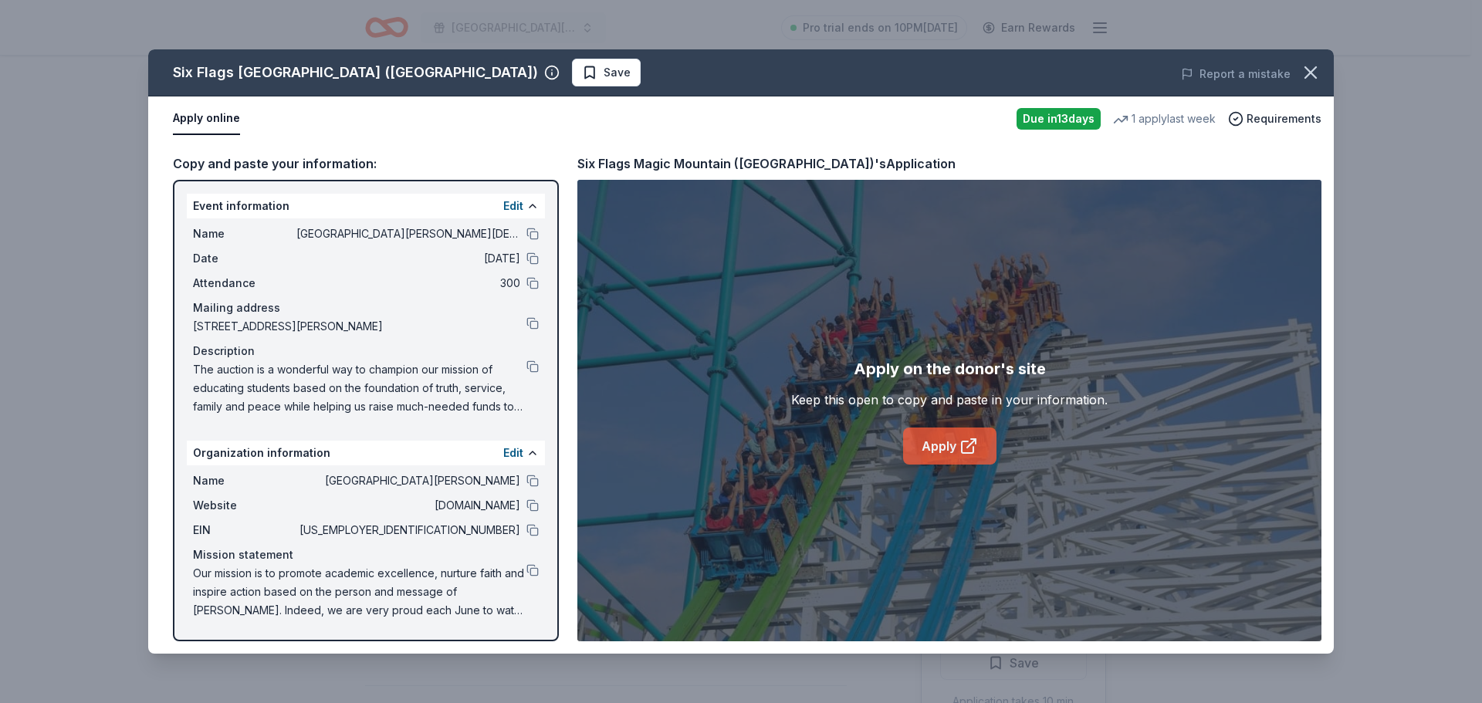
click at [967, 445] on icon at bounding box center [968, 446] width 19 height 19
click at [534, 569] on button at bounding box center [532, 570] width 12 height 12
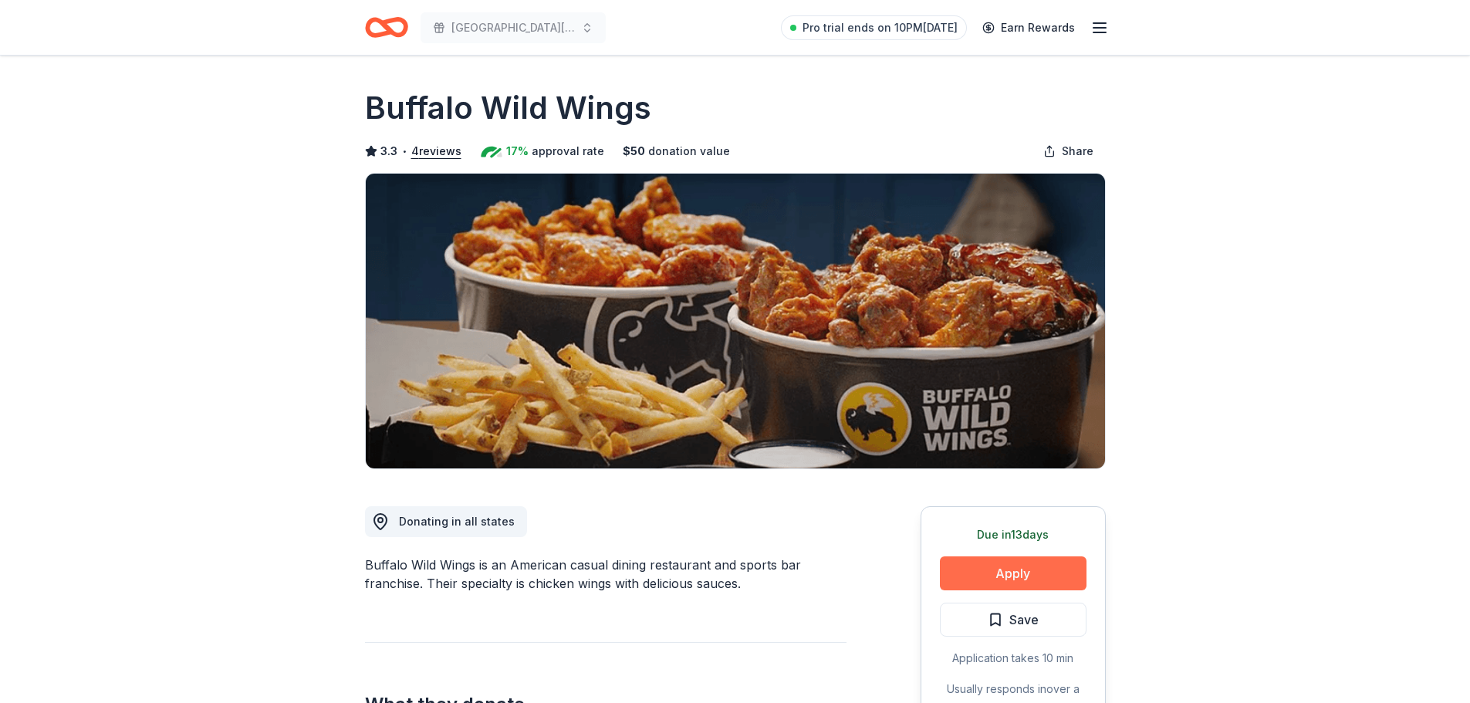
drag, startPoint x: 0, startPoint y: 0, endPoint x: 1009, endPoint y: 570, distance: 1159.3
click at [1009, 570] on button "Apply" at bounding box center [1013, 573] width 147 height 34
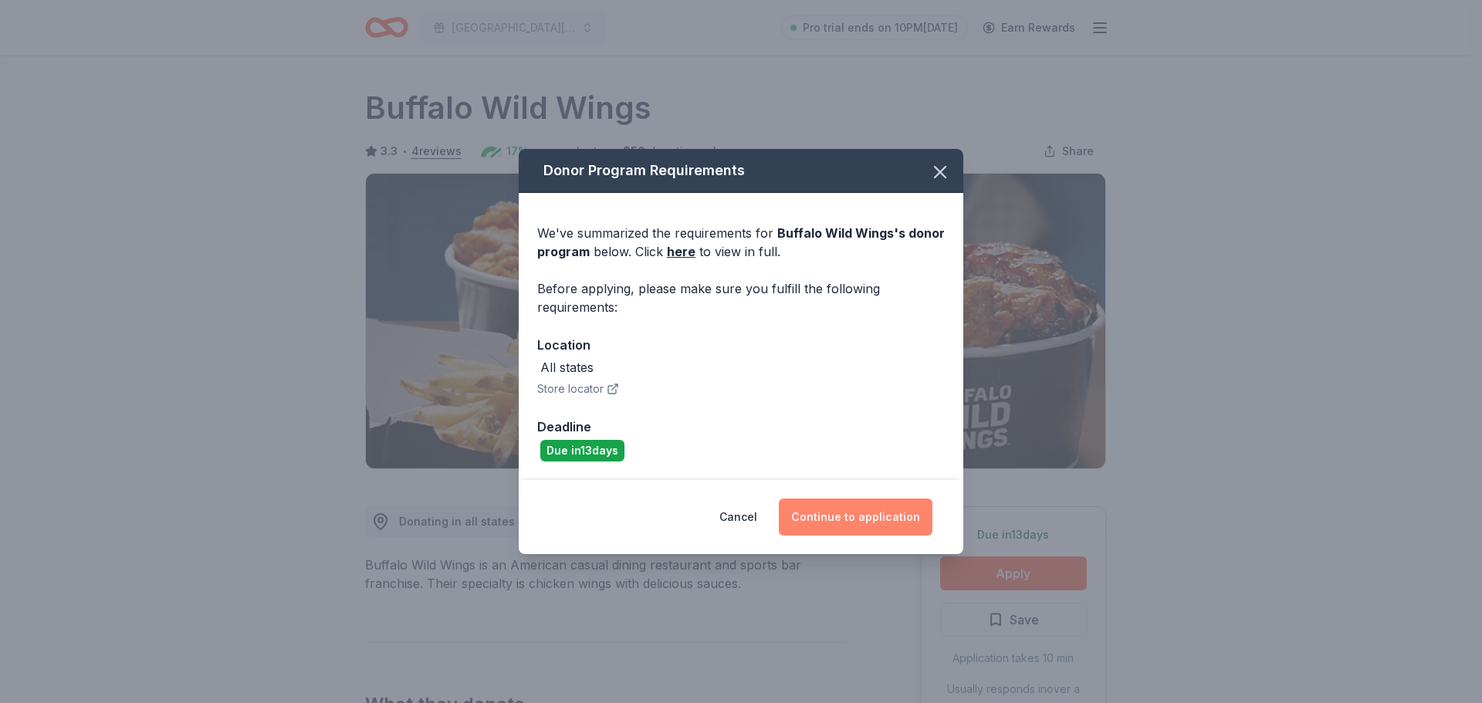
click at [847, 514] on button "Continue to application" at bounding box center [856, 516] width 154 height 37
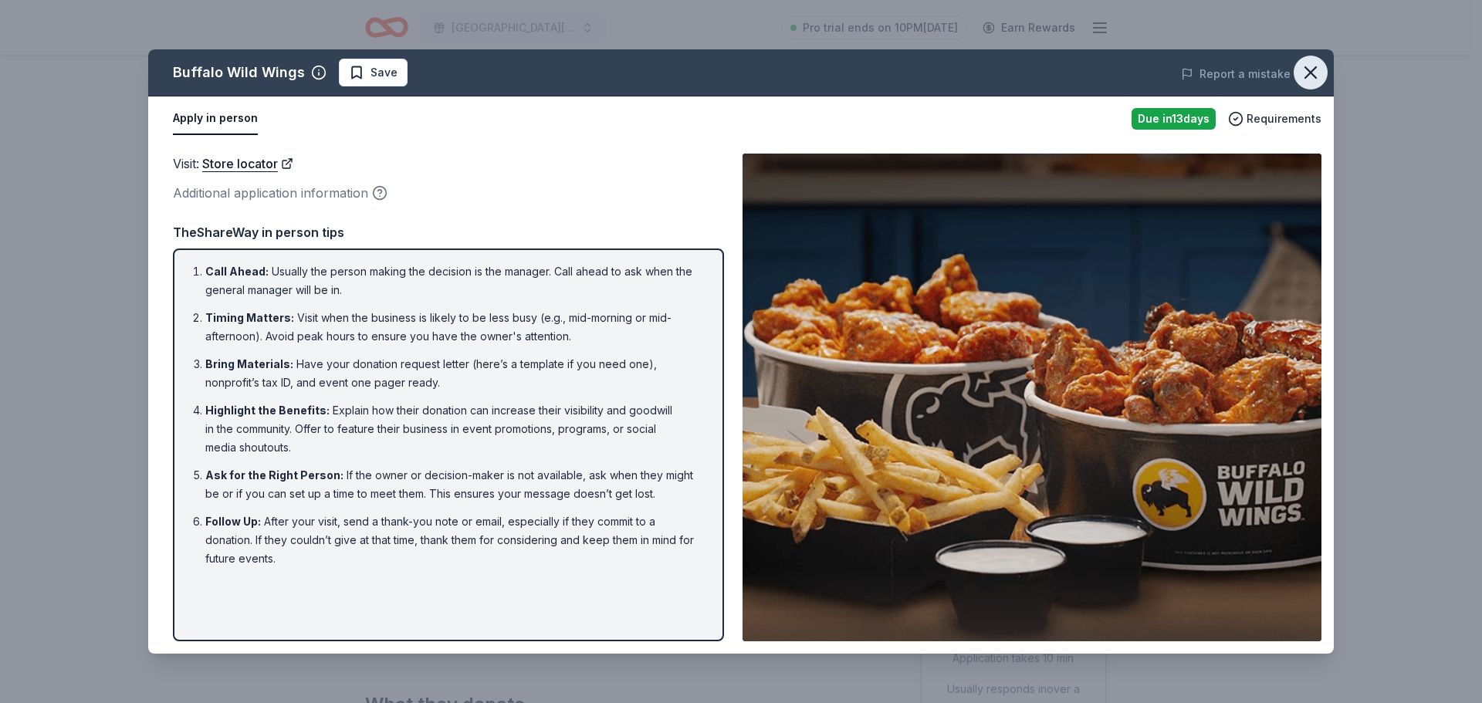
click at [1313, 77] on icon "button" at bounding box center [1310, 73] width 22 height 22
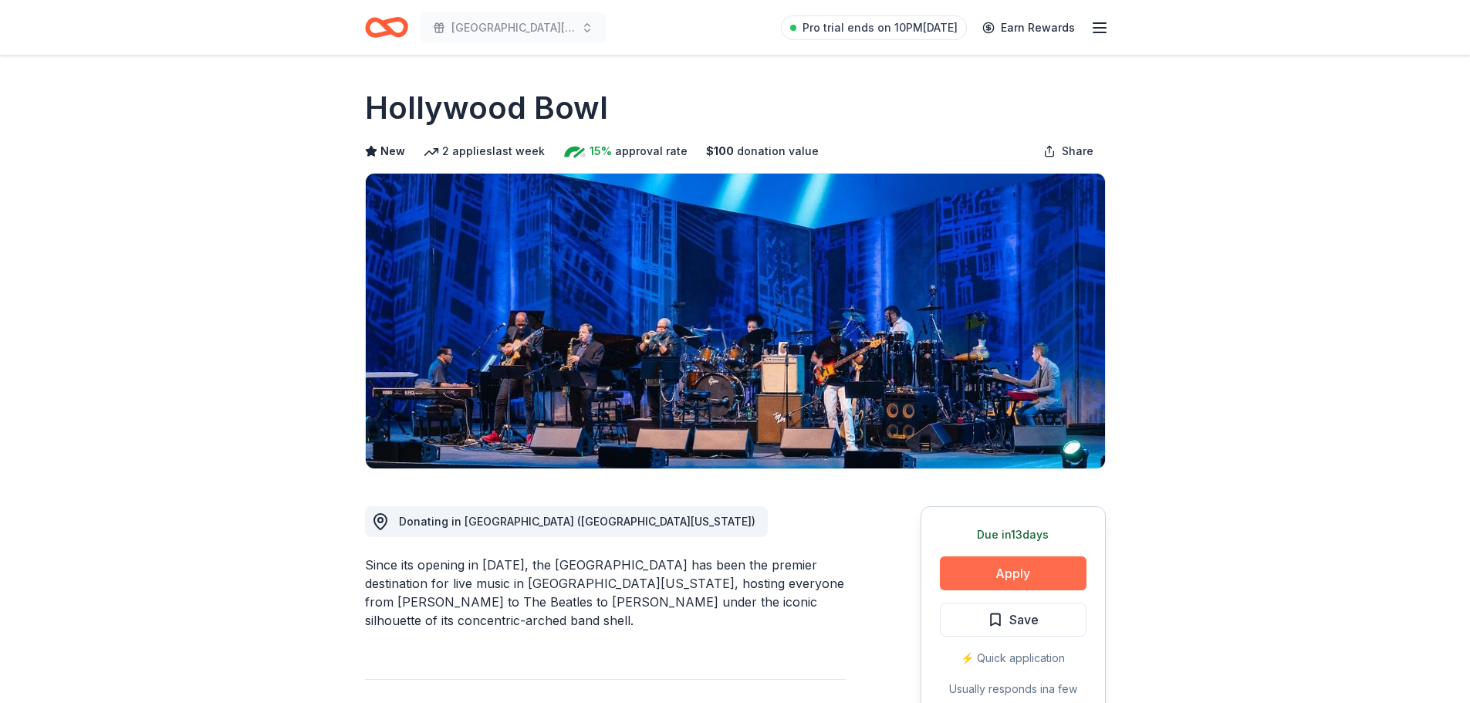
click at [1010, 570] on button "Apply" at bounding box center [1013, 573] width 147 height 34
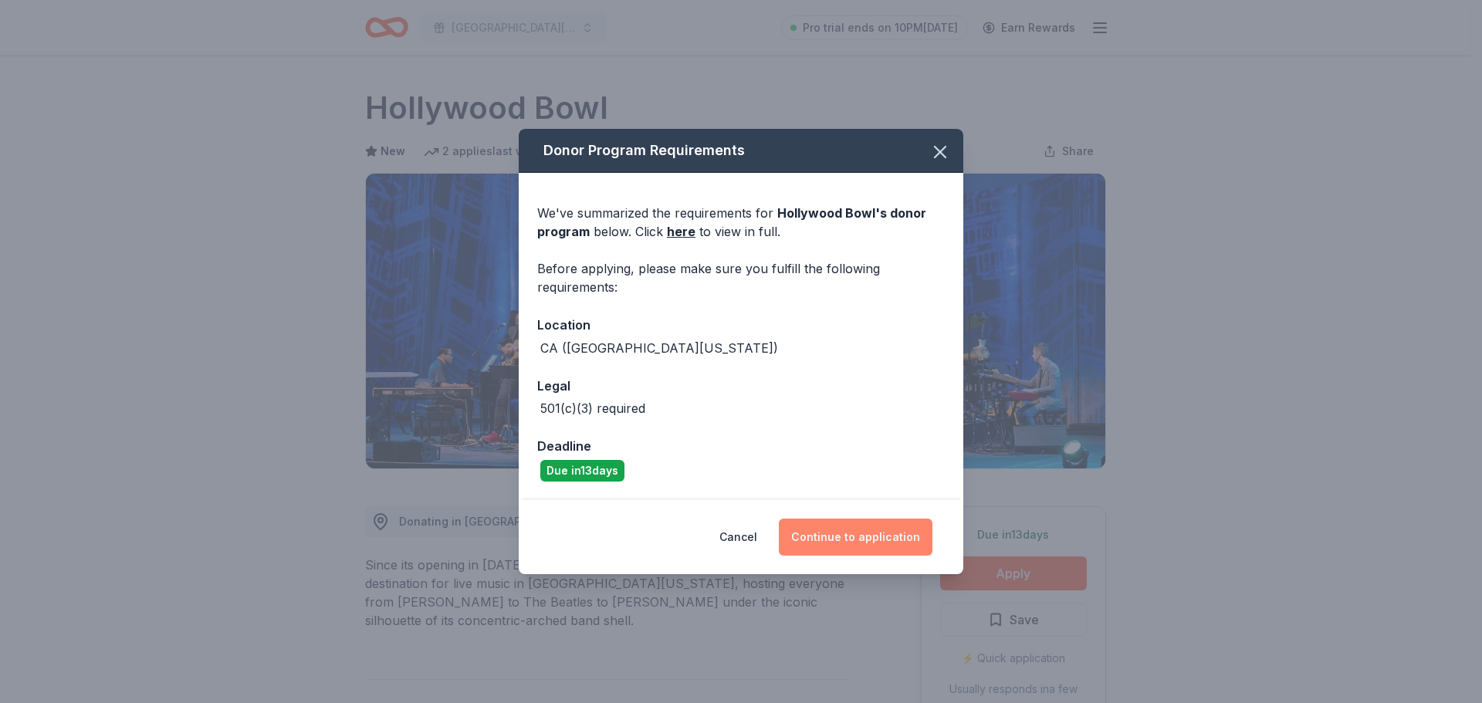
click at [863, 538] on button "Continue to application" at bounding box center [856, 537] width 154 height 37
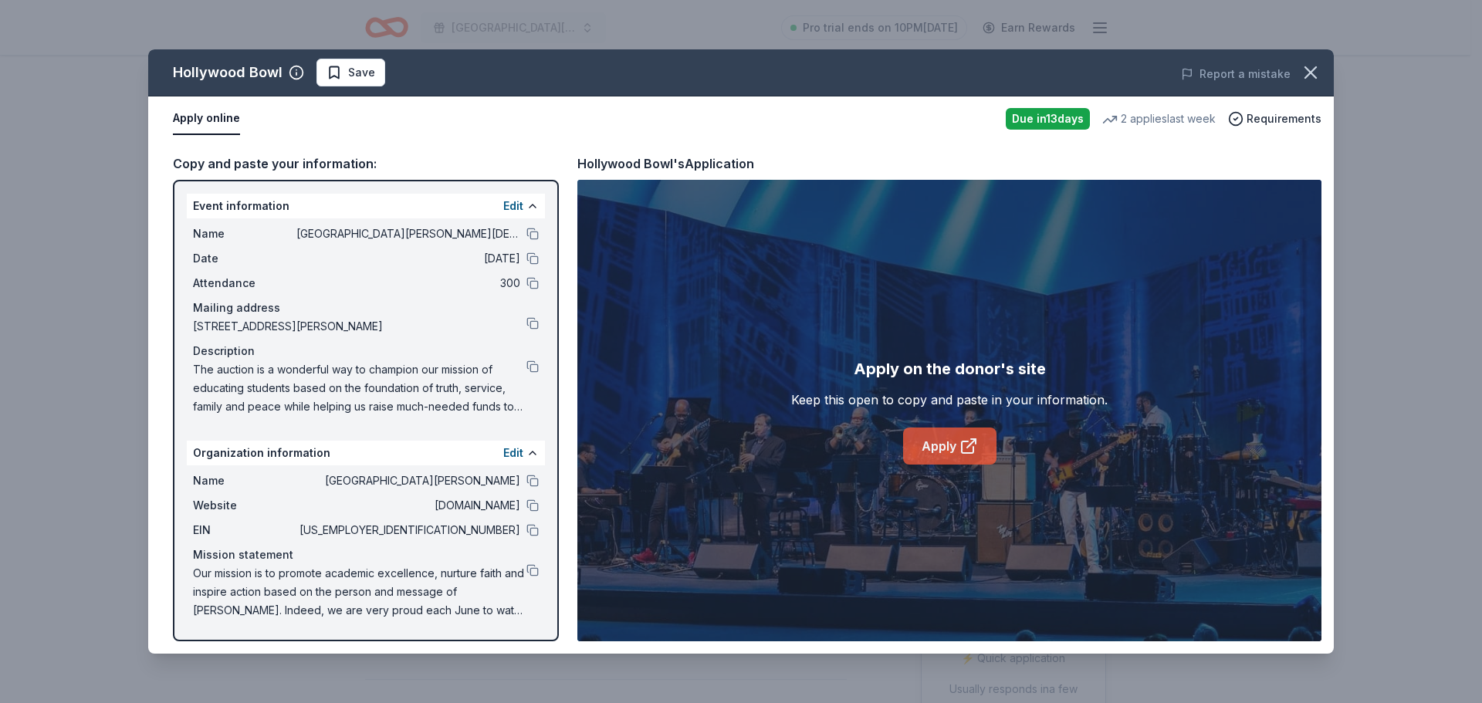
click at [969, 444] on icon at bounding box center [971, 443] width 8 height 8
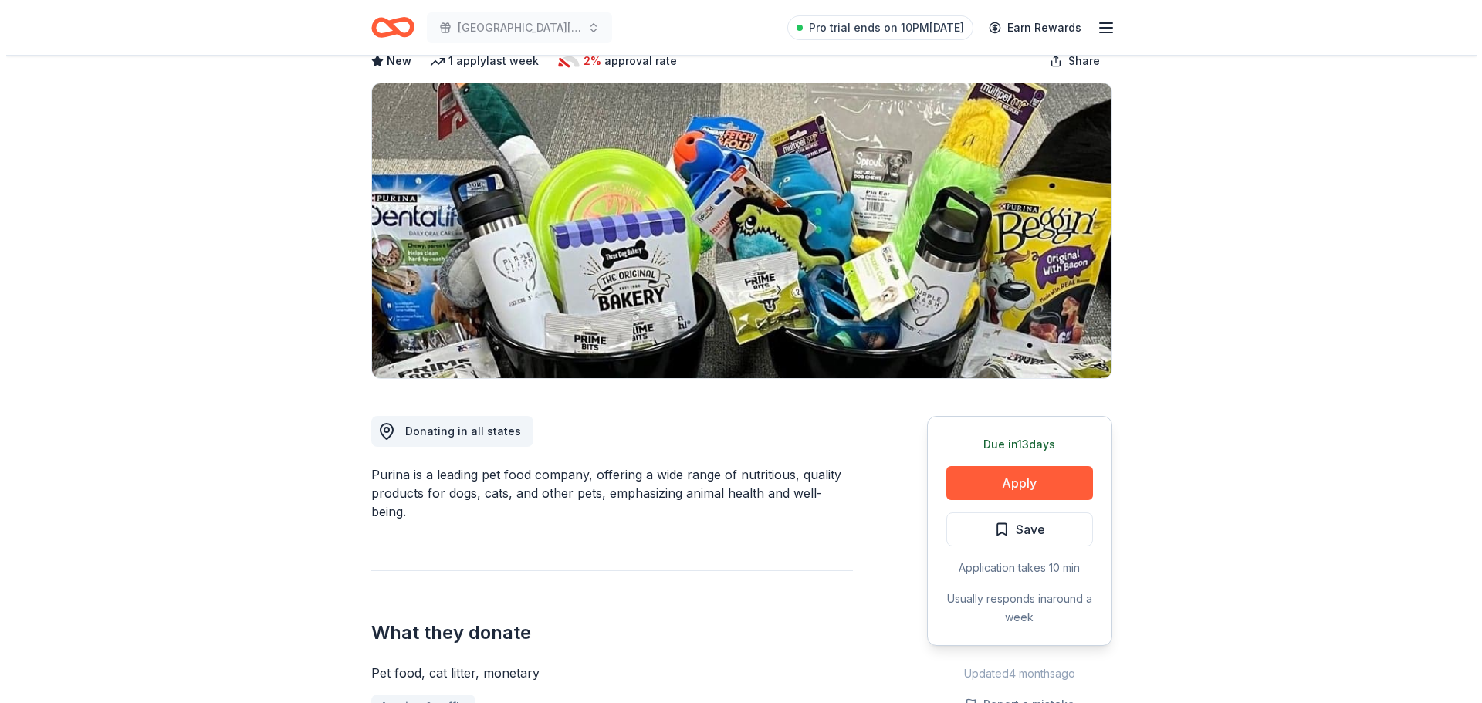
scroll to position [231, 0]
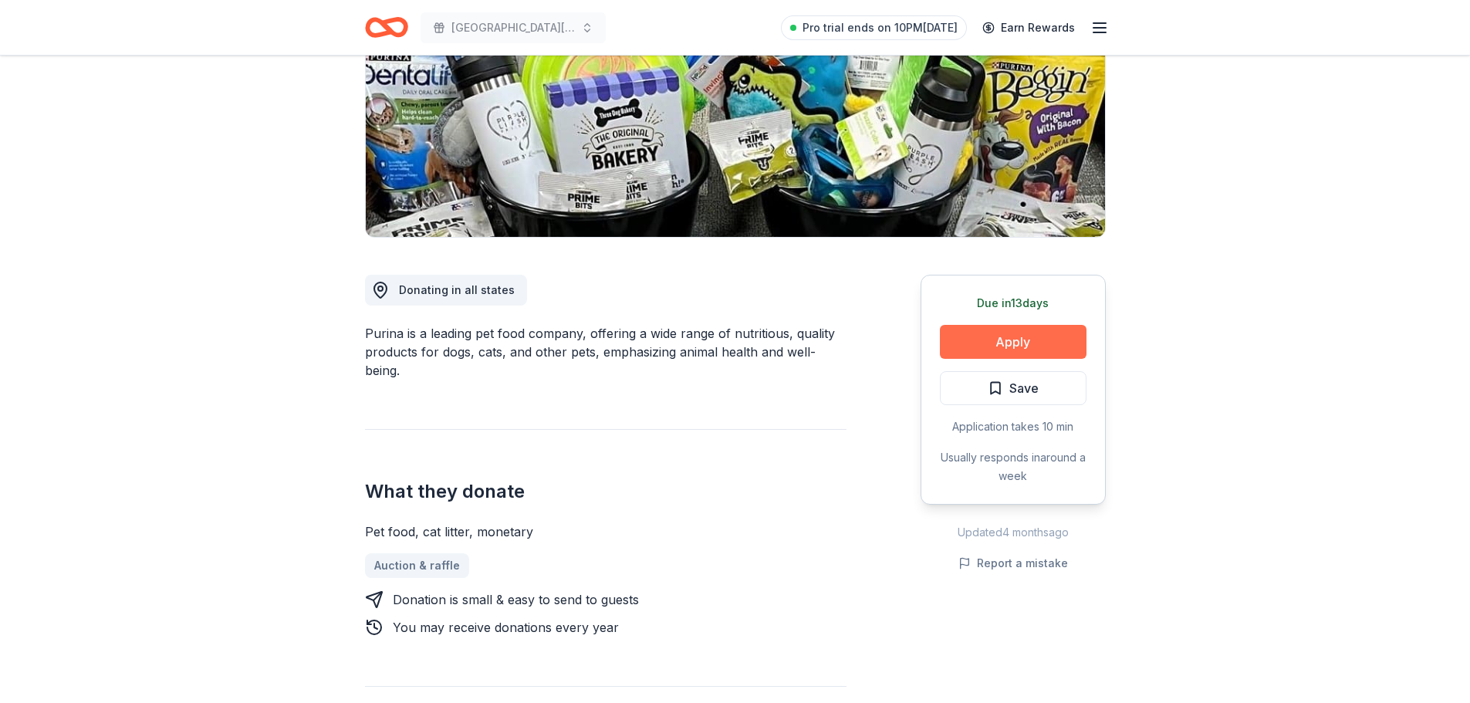
click at [1012, 328] on button "Apply" at bounding box center [1013, 342] width 147 height 34
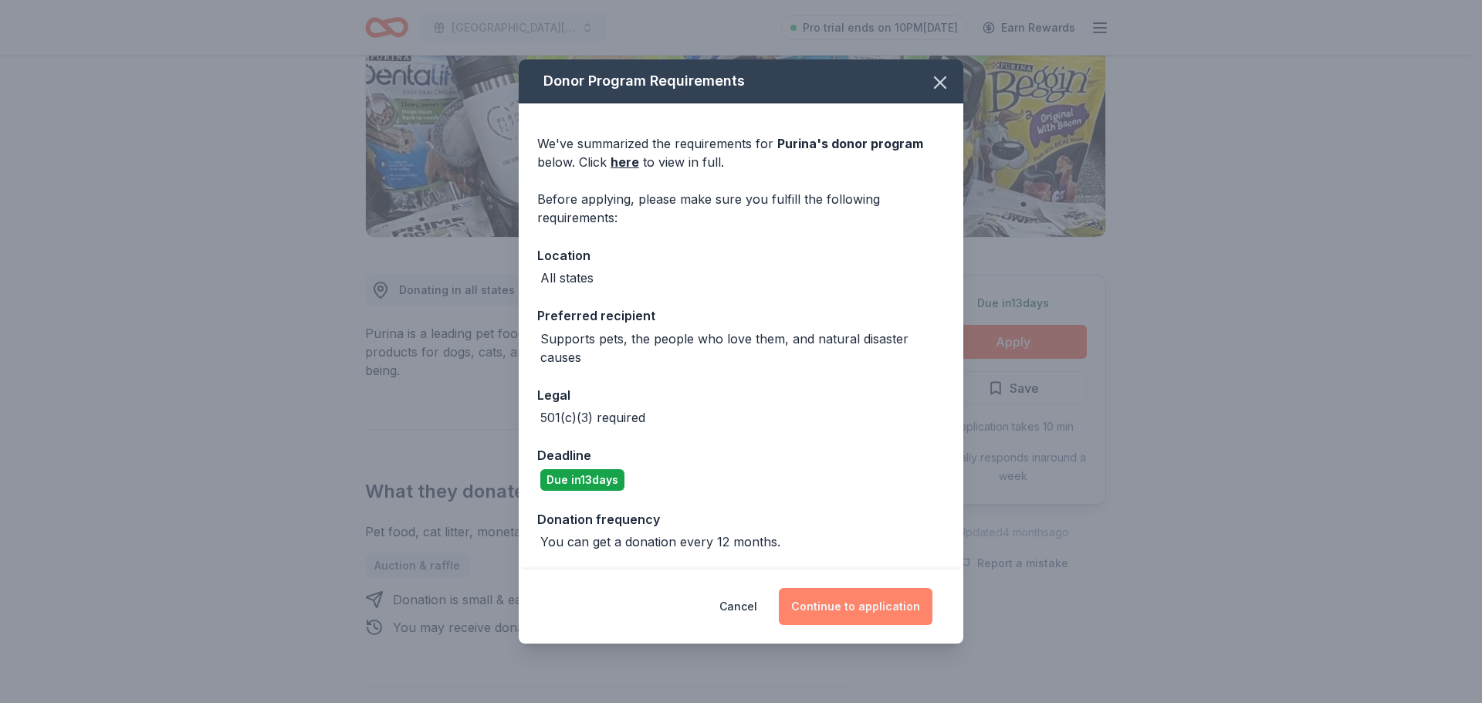
click at [863, 606] on button "Continue to application" at bounding box center [856, 606] width 154 height 37
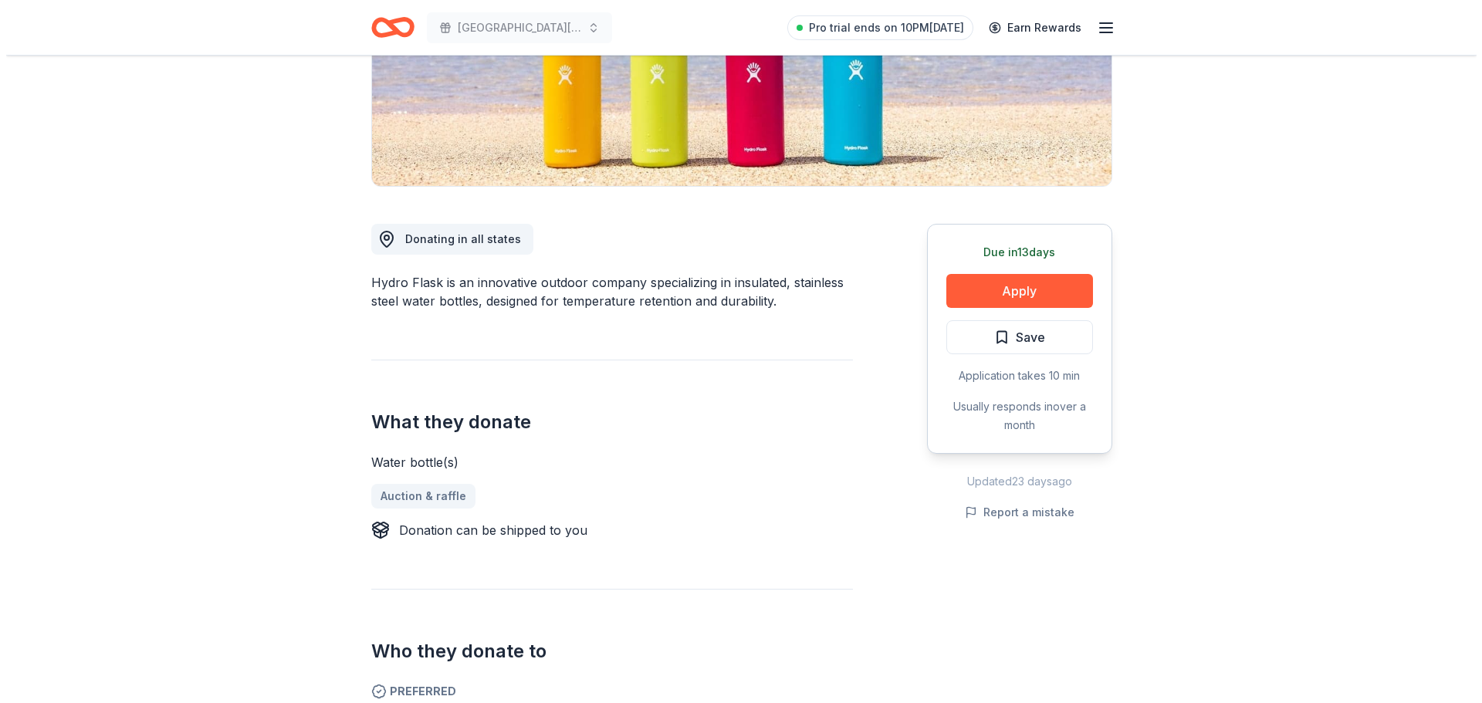
scroll to position [309, 0]
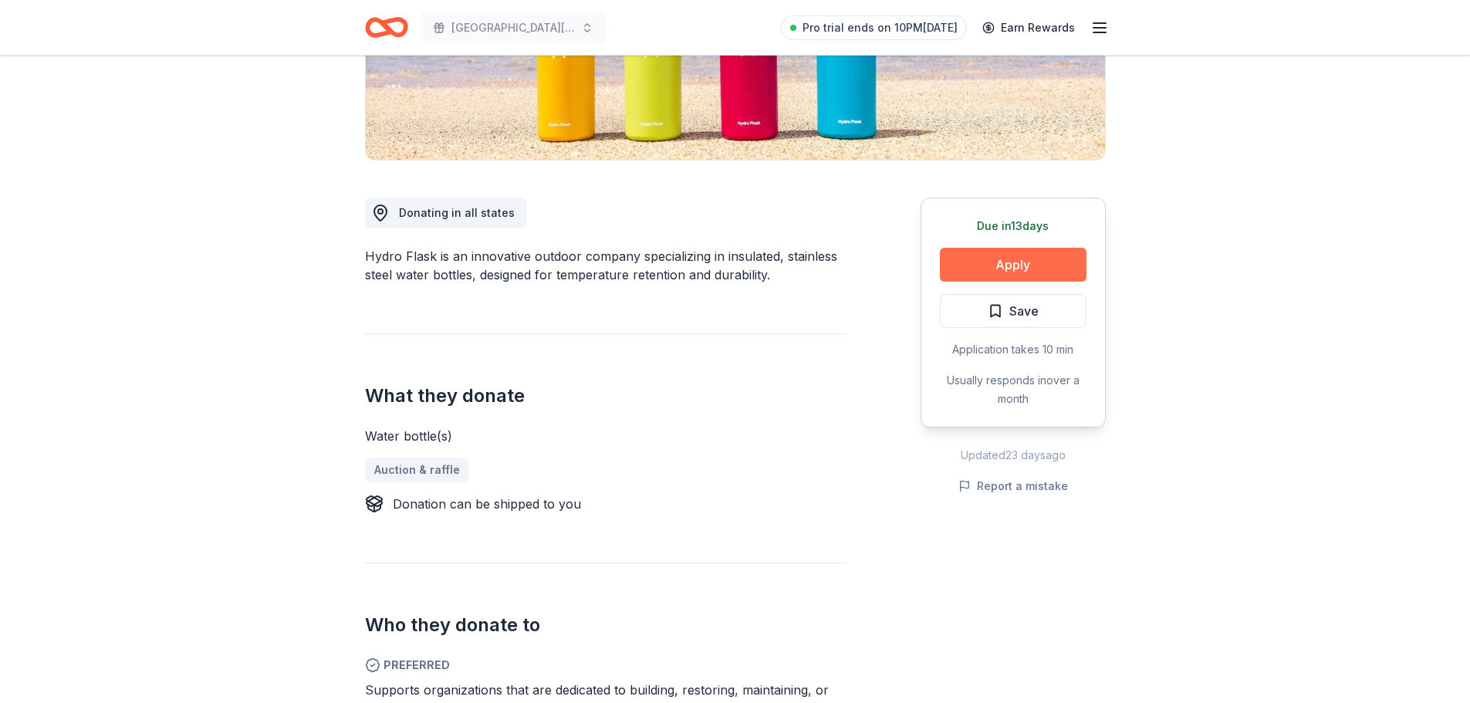
click at [1015, 265] on button "Apply" at bounding box center [1013, 265] width 147 height 34
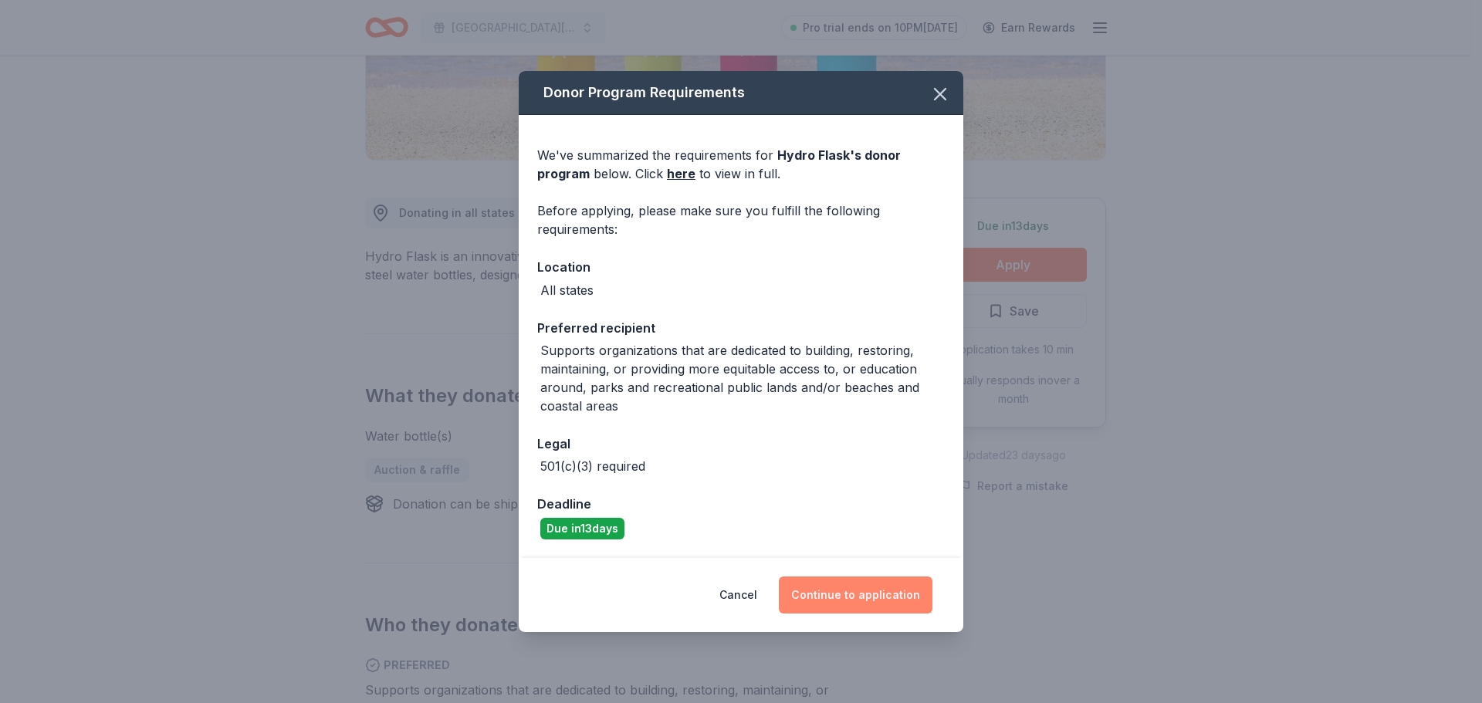
click at [848, 597] on button "Continue to application" at bounding box center [856, 594] width 154 height 37
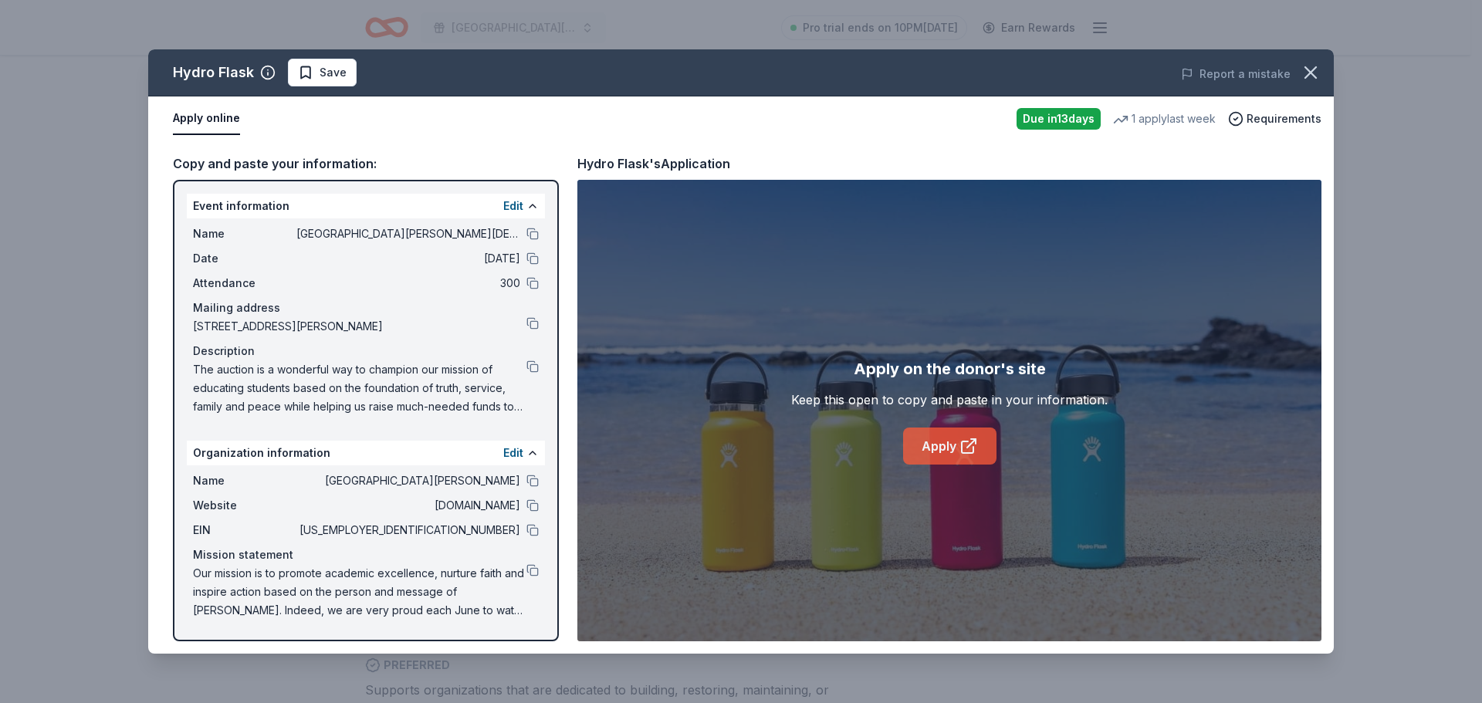
click at [934, 444] on link "Apply" at bounding box center [949, 445] width 93 height 37
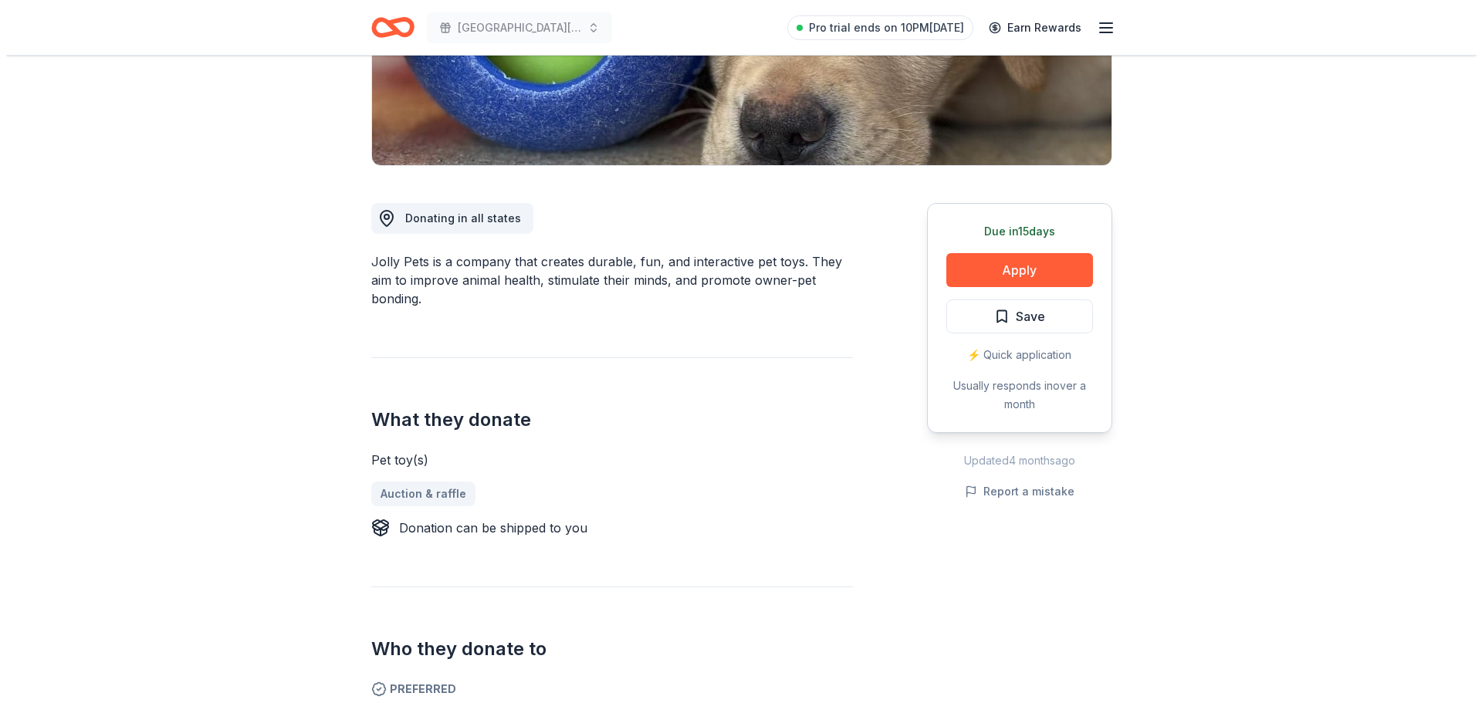
scroll to position [309, 0]
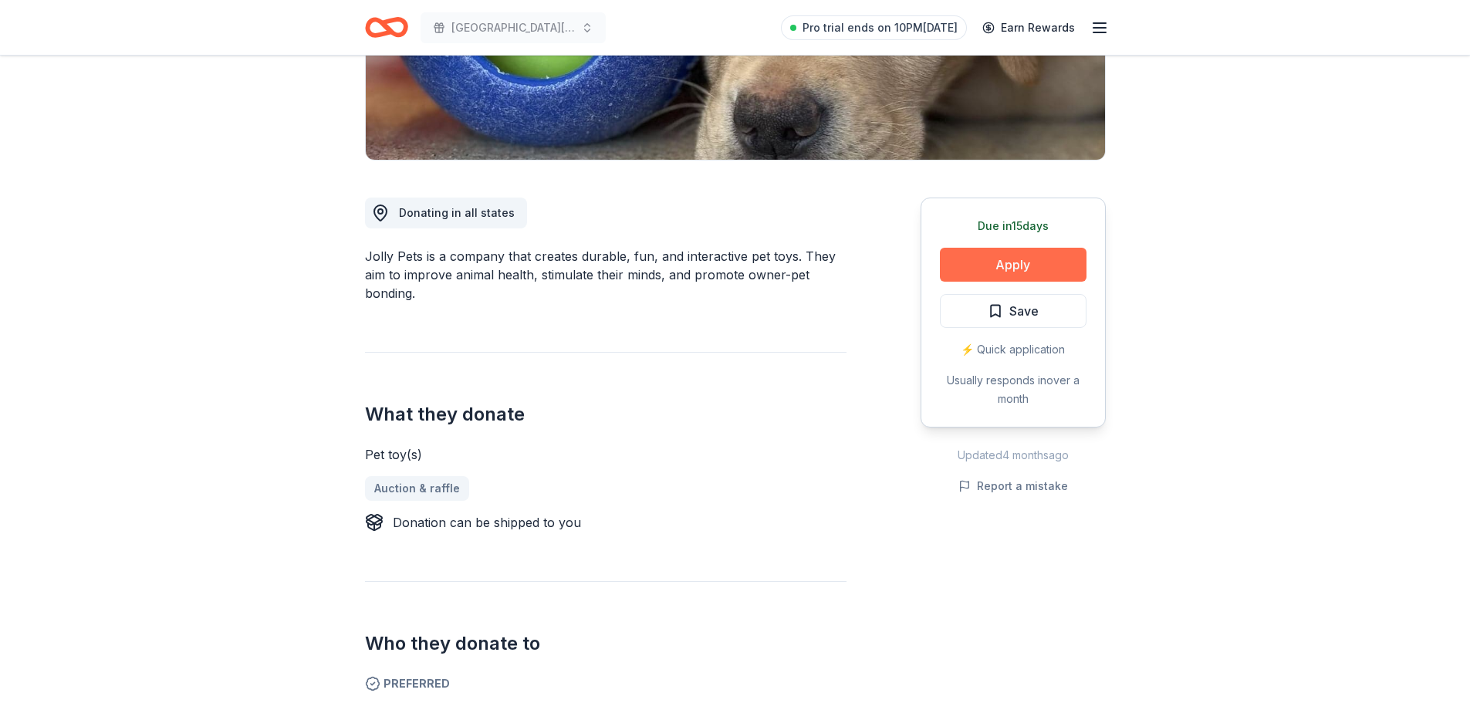
click at [1015, 260] on button "Apply" at bounding box center [1013, 265] width 147 height 34
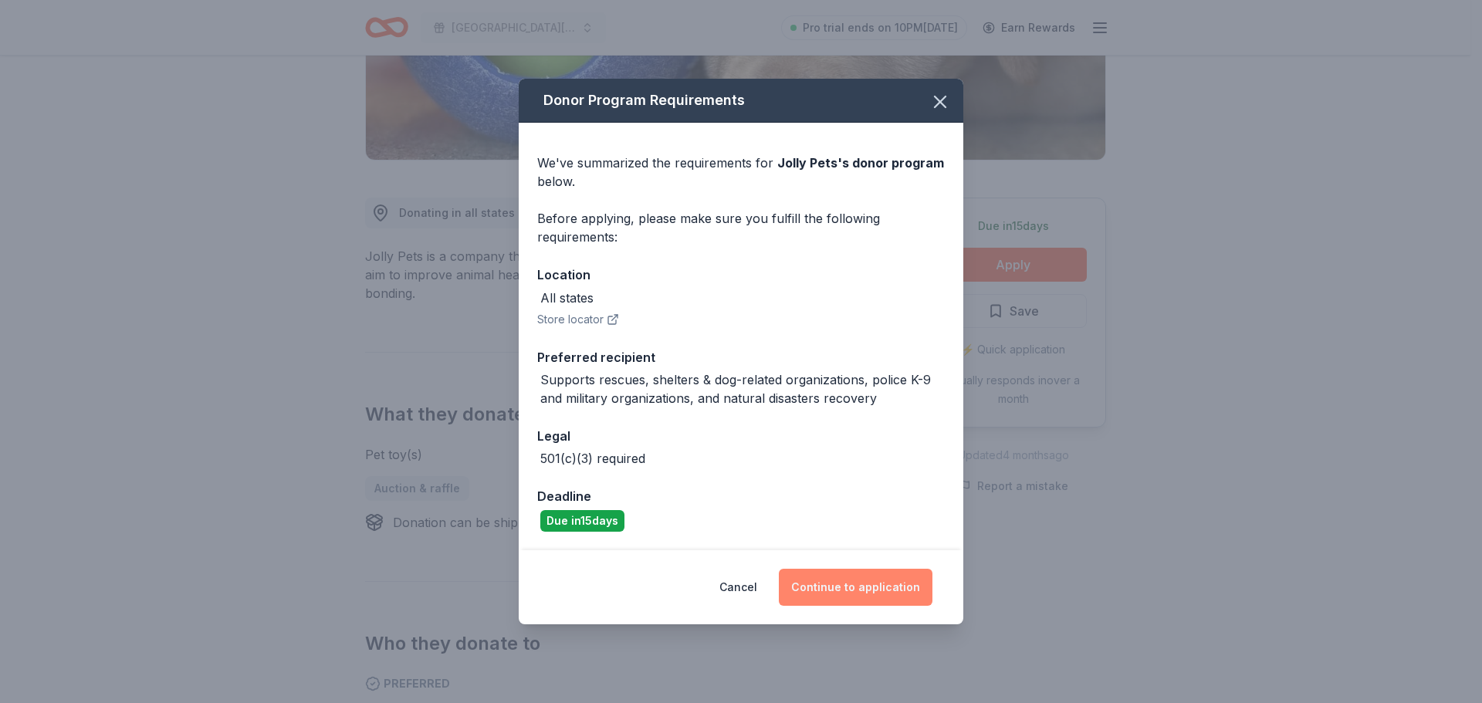
click at [859, 584] on button "Continue to application" at bounding box center [856, 587] width 154 height 37
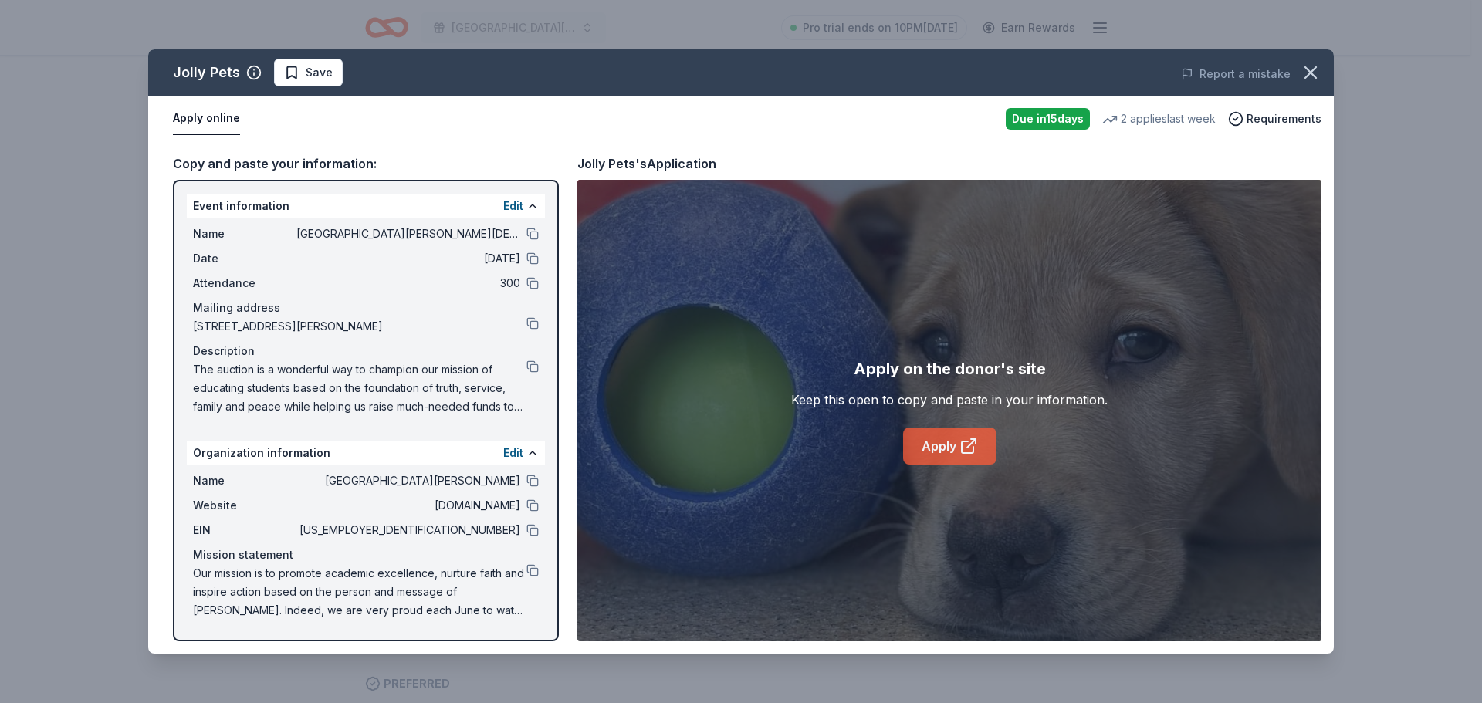
click at [950, 443] on link "Apply" at bounding box center [949, 445] width 93 height 37
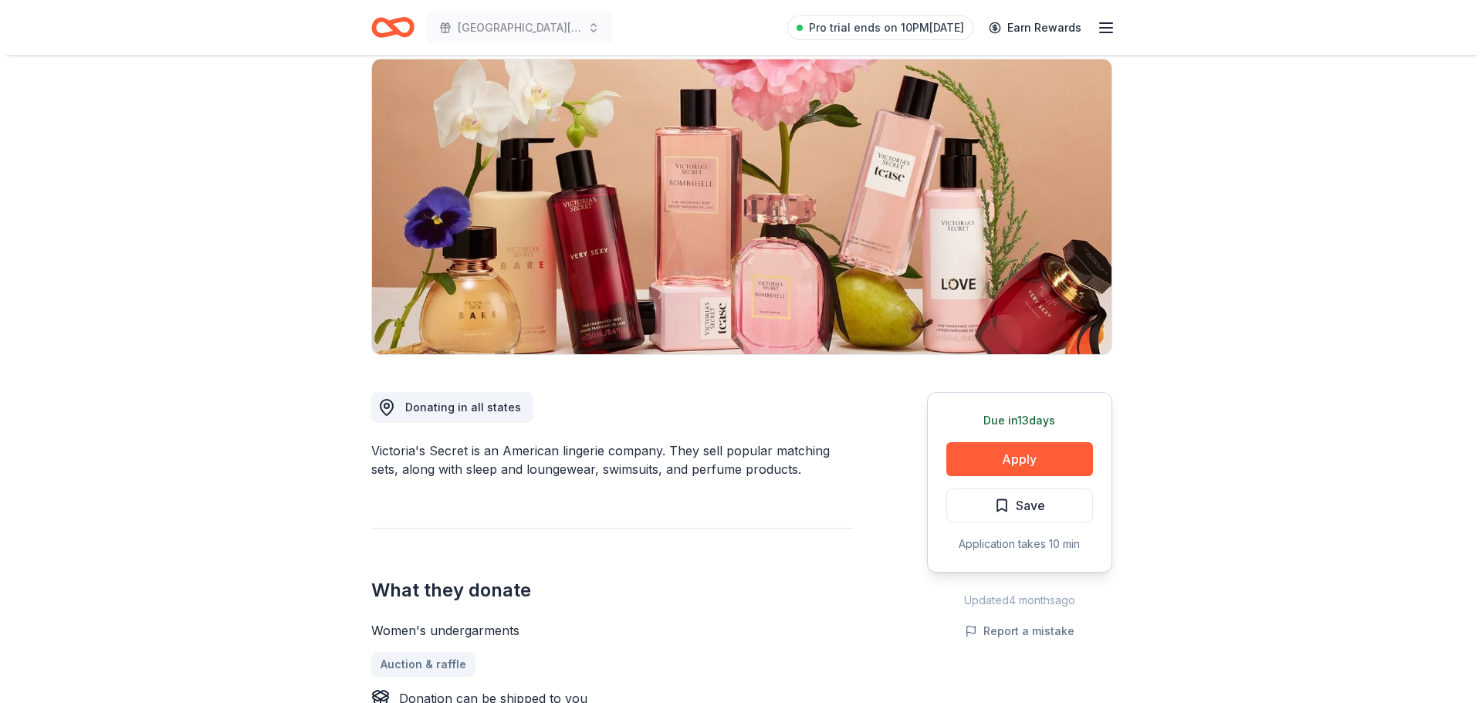
scroll to position [231, 0]
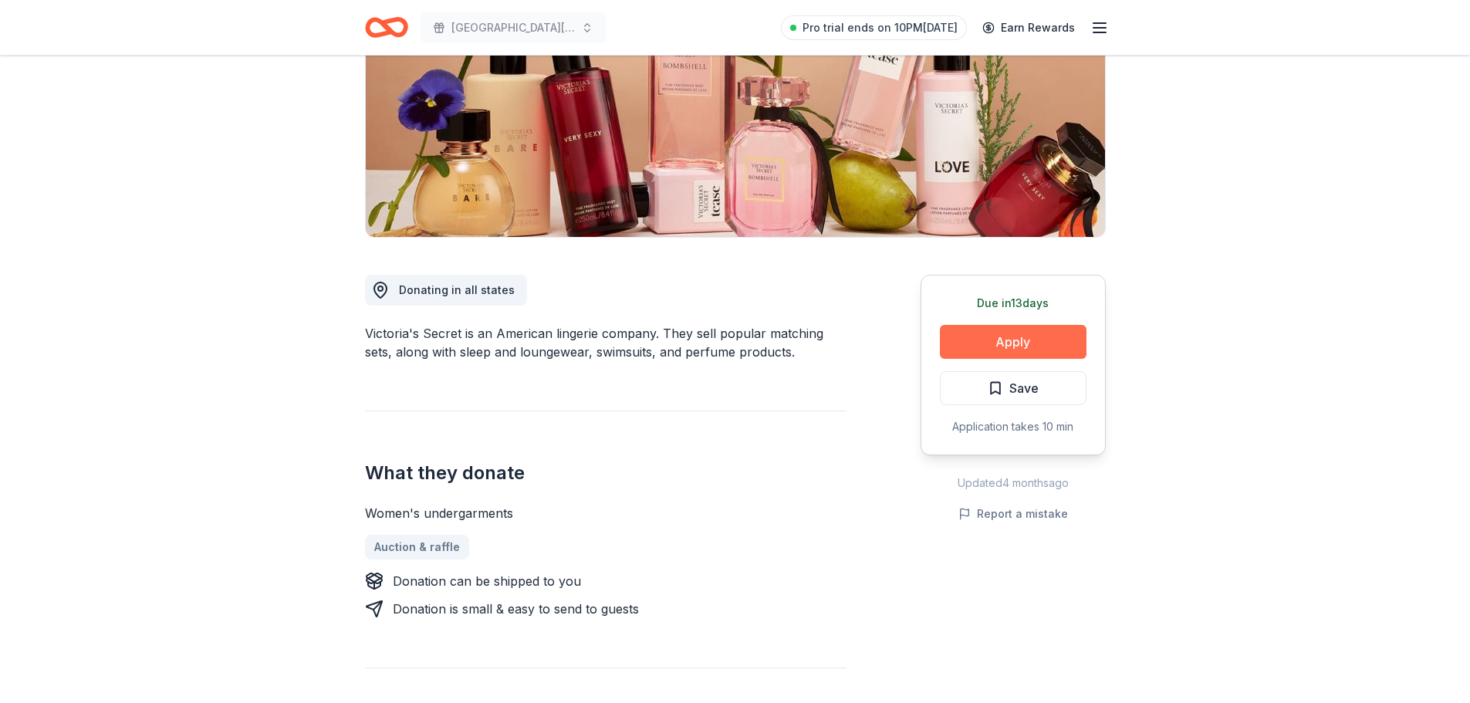
click at [1008, 341] on button "Apply" at bounding box center [1013, 342] width 147 height 34
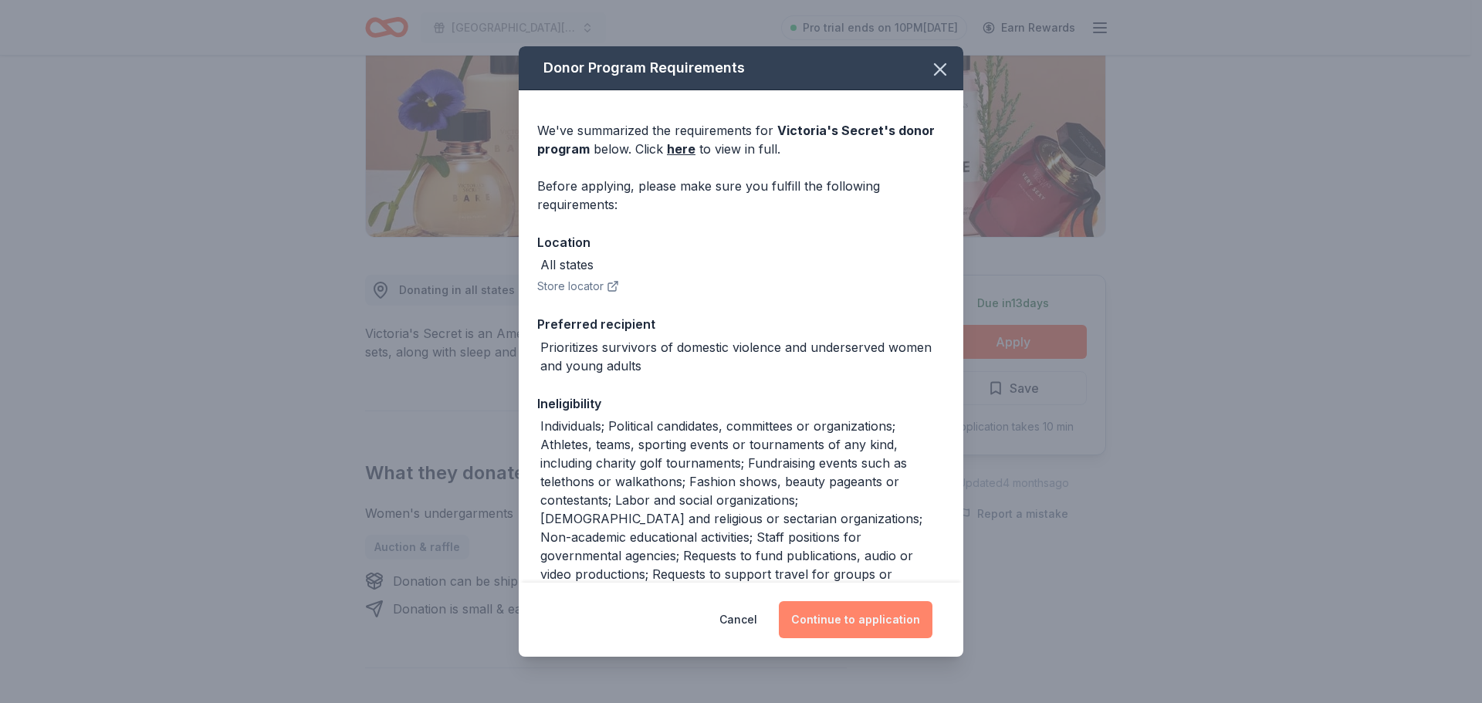
click at [867, 619] on button "Continue to application" at bounding box center [856, 619] width 154 height 37
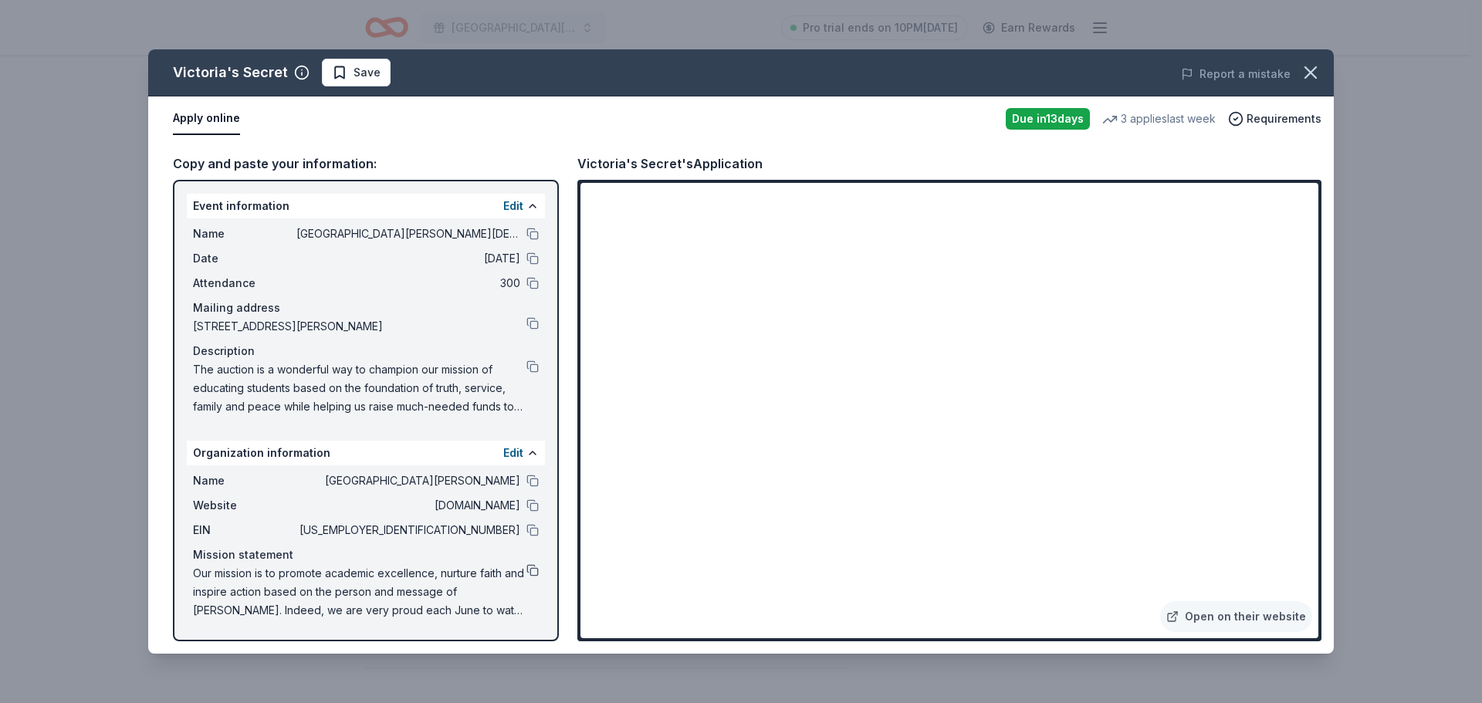
click at [533, 569] on button at bounding box center [532, 570] width 12 height 12
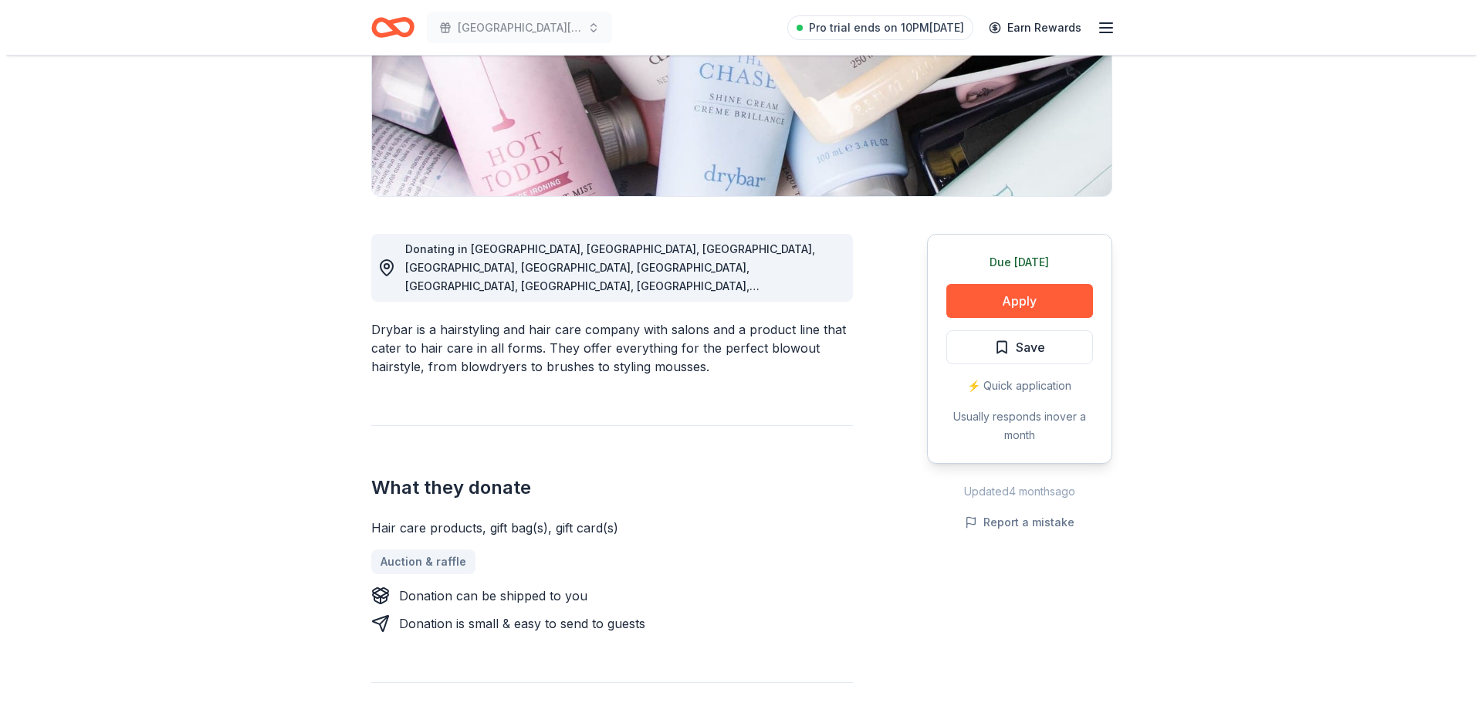
scroll to position [309, 0]
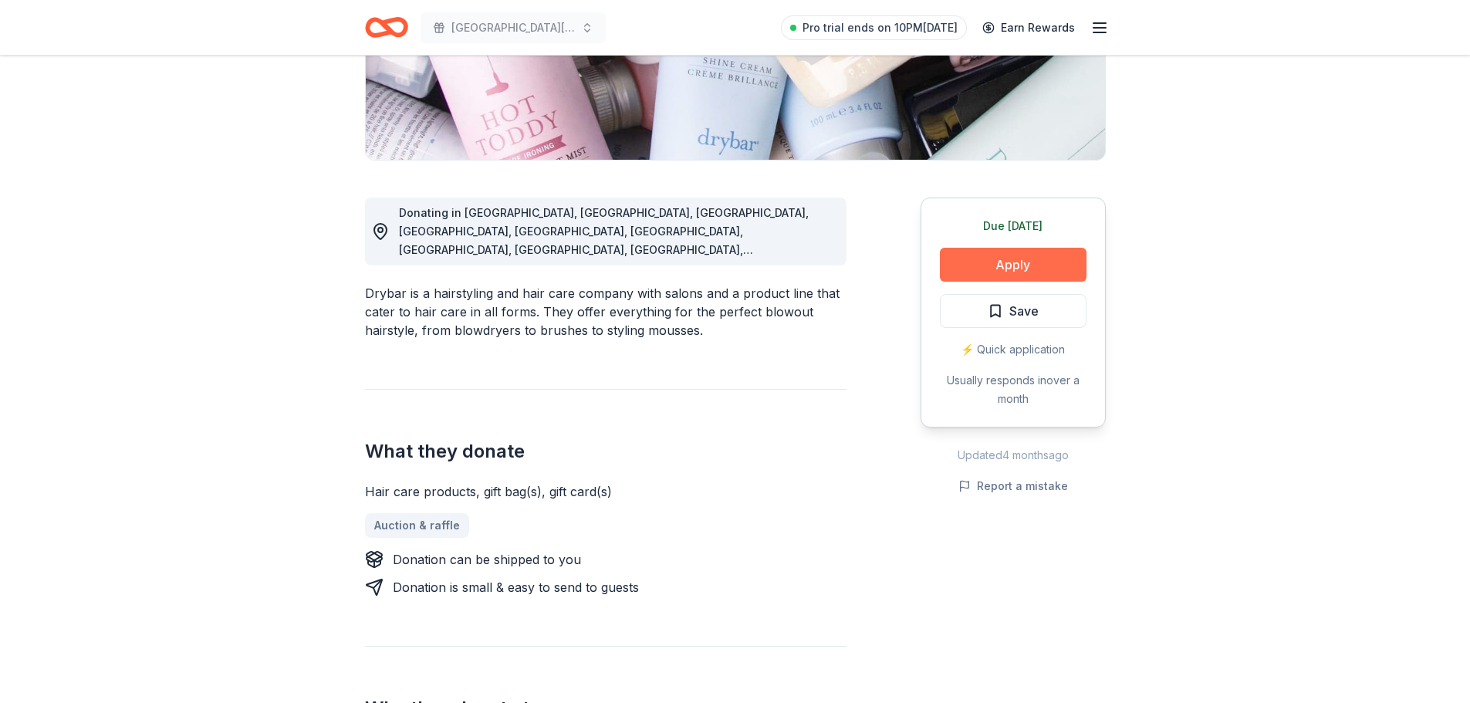
click at [1022, 256] on button "Apply" at bounding box center [1013, 265] width 147 height 34
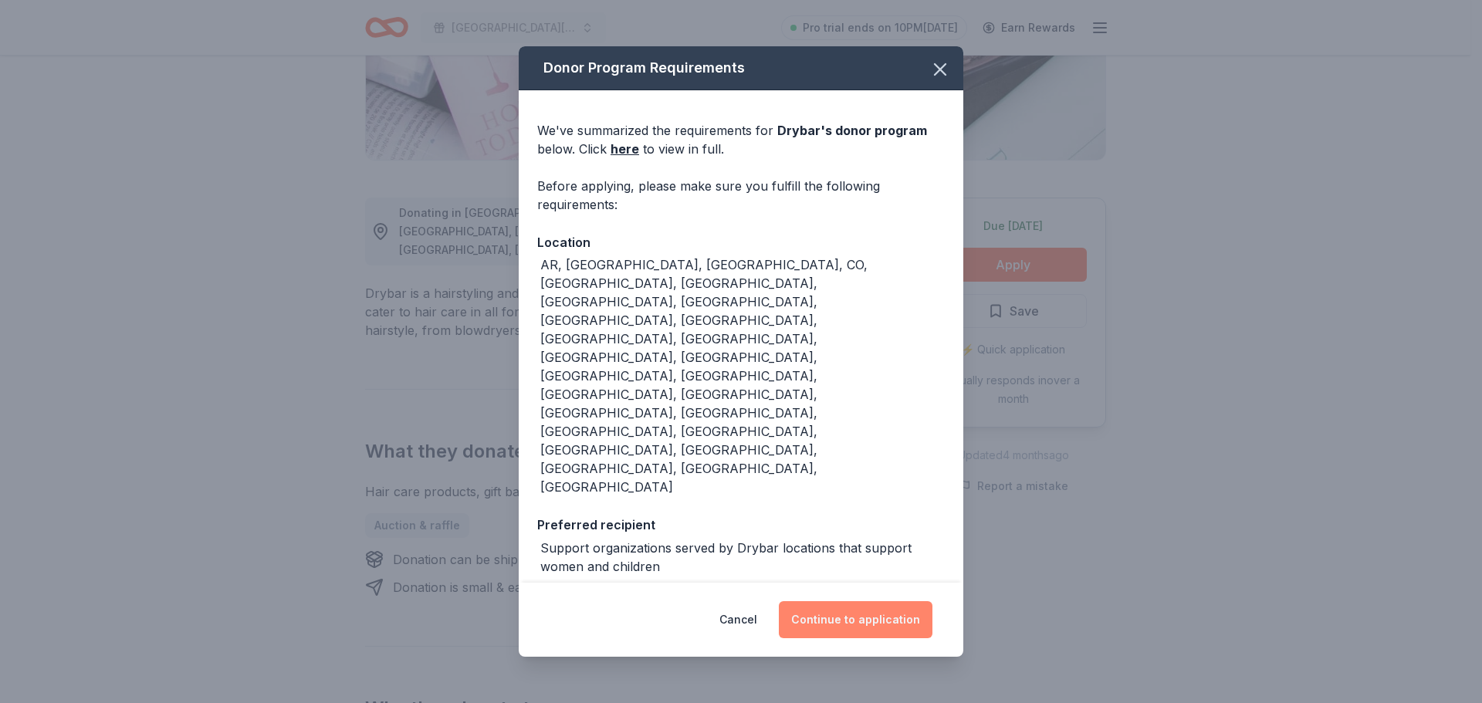
click at [867, 601] on button "Continue to application" at bounding box center [856, 619] width 154 height 37
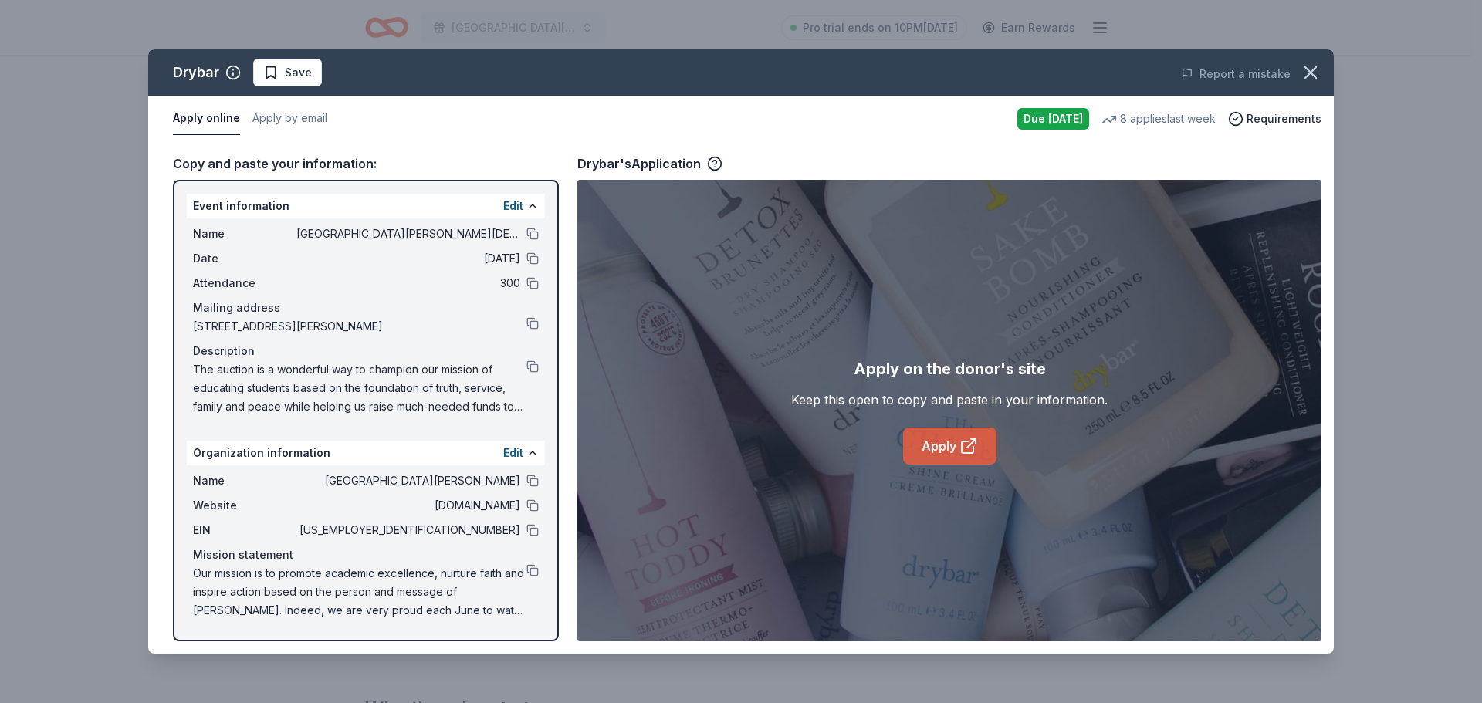
click at [959, 438] on icon at bounding box center [968, 446] width 19 height 19
click at [530, 573] on button at bounding box center [532, 570] width 12 height 12
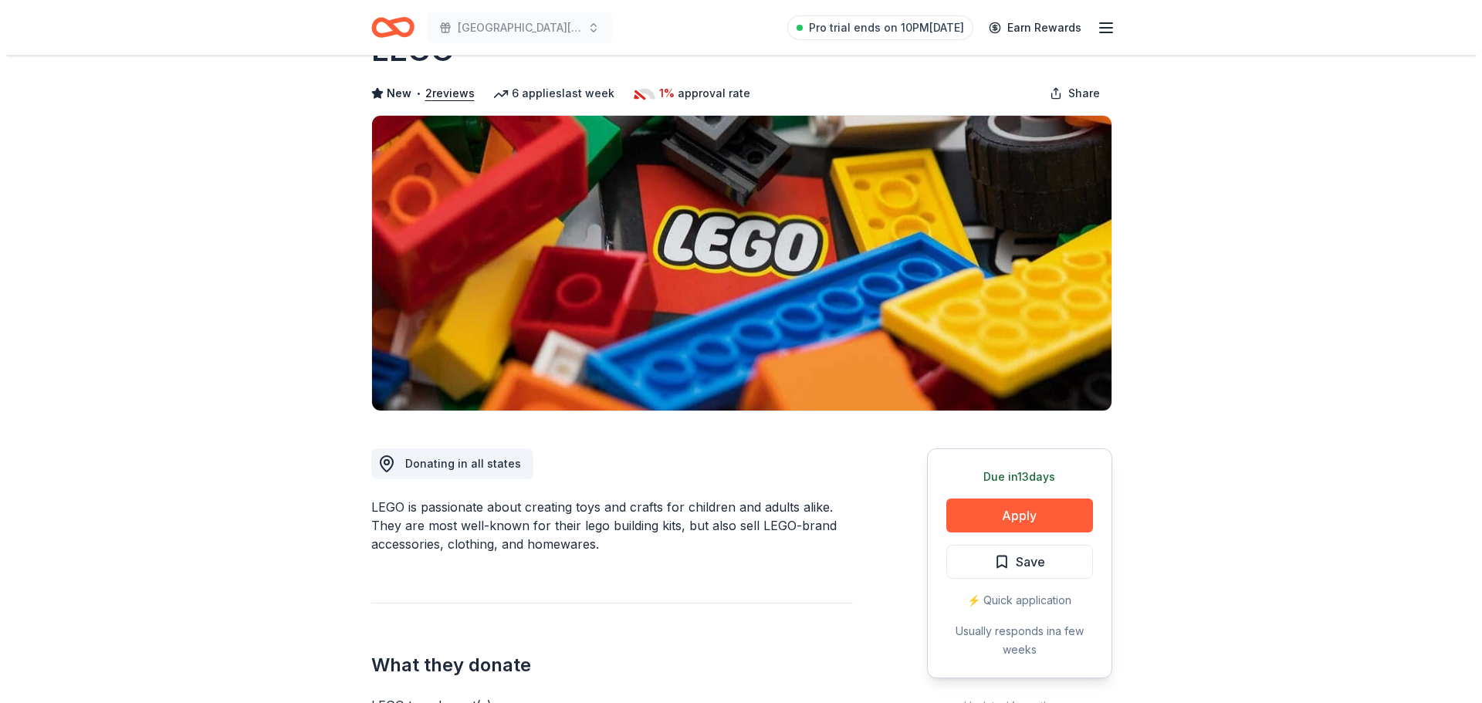
scroll to position [154, 0]
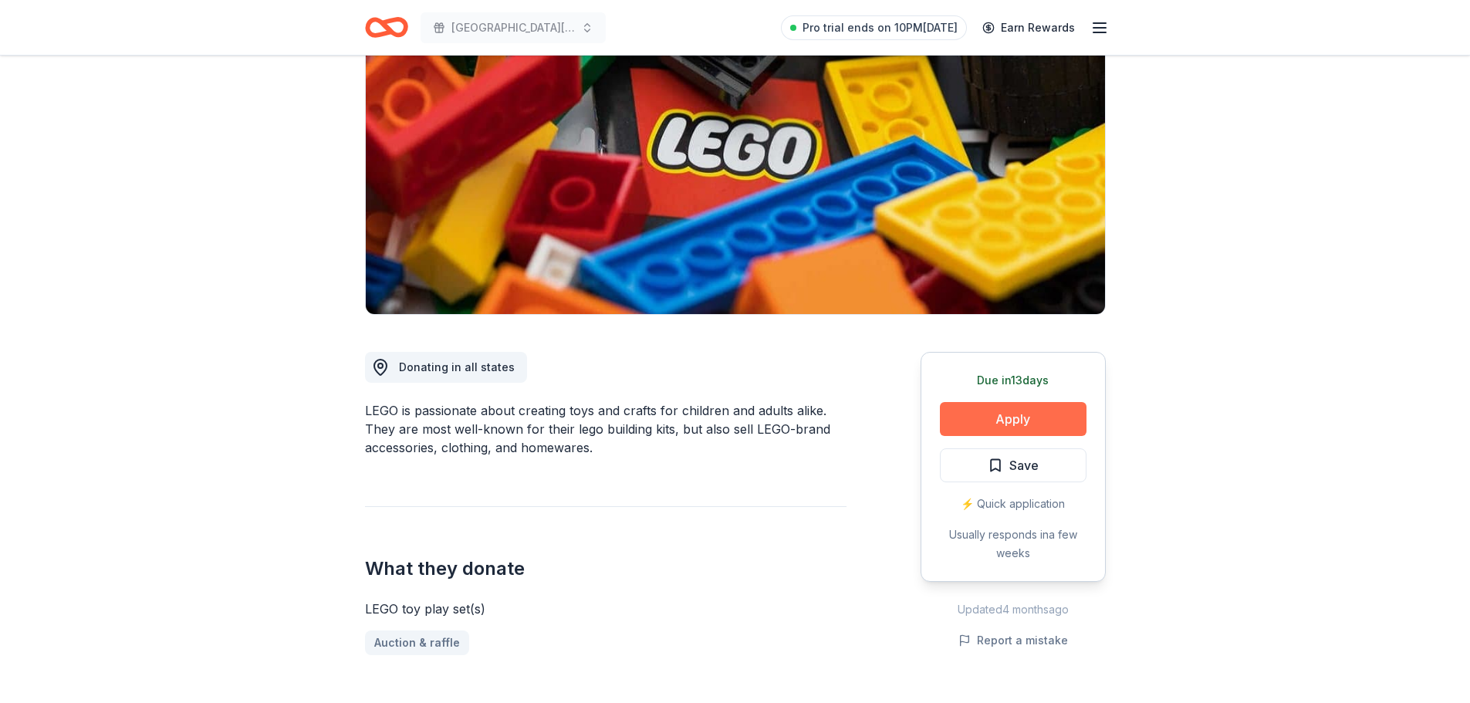
click at [1007, 416] on button "Apply" at bounding box center [1013, 419] width 147 height 34
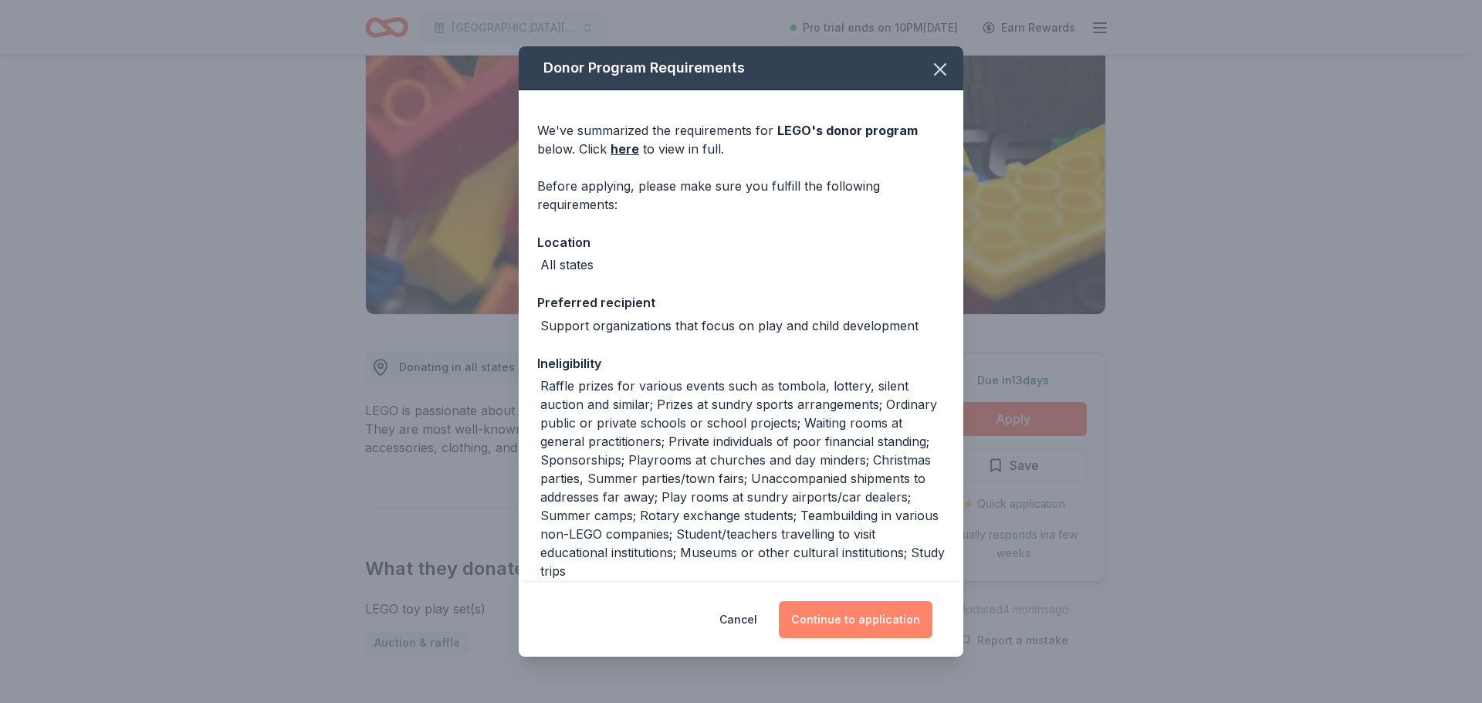
click at [867, 627] on button "Continue to application" at bounding box center [856, 619] width 154 height 37
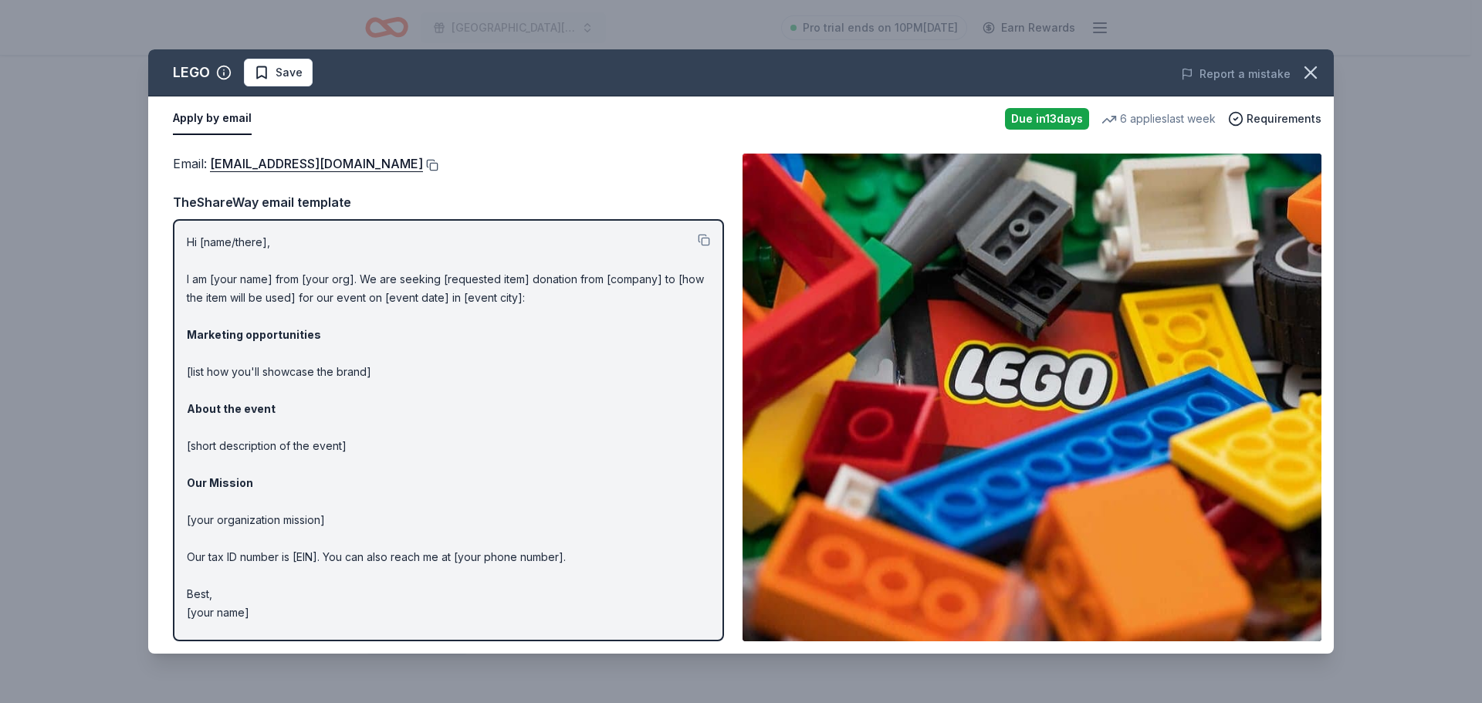
click at [423, 167] on button at bounding box center [430, 165] width 15 height 12
